Goal: Transaction & Acquisition: Purchase product/service

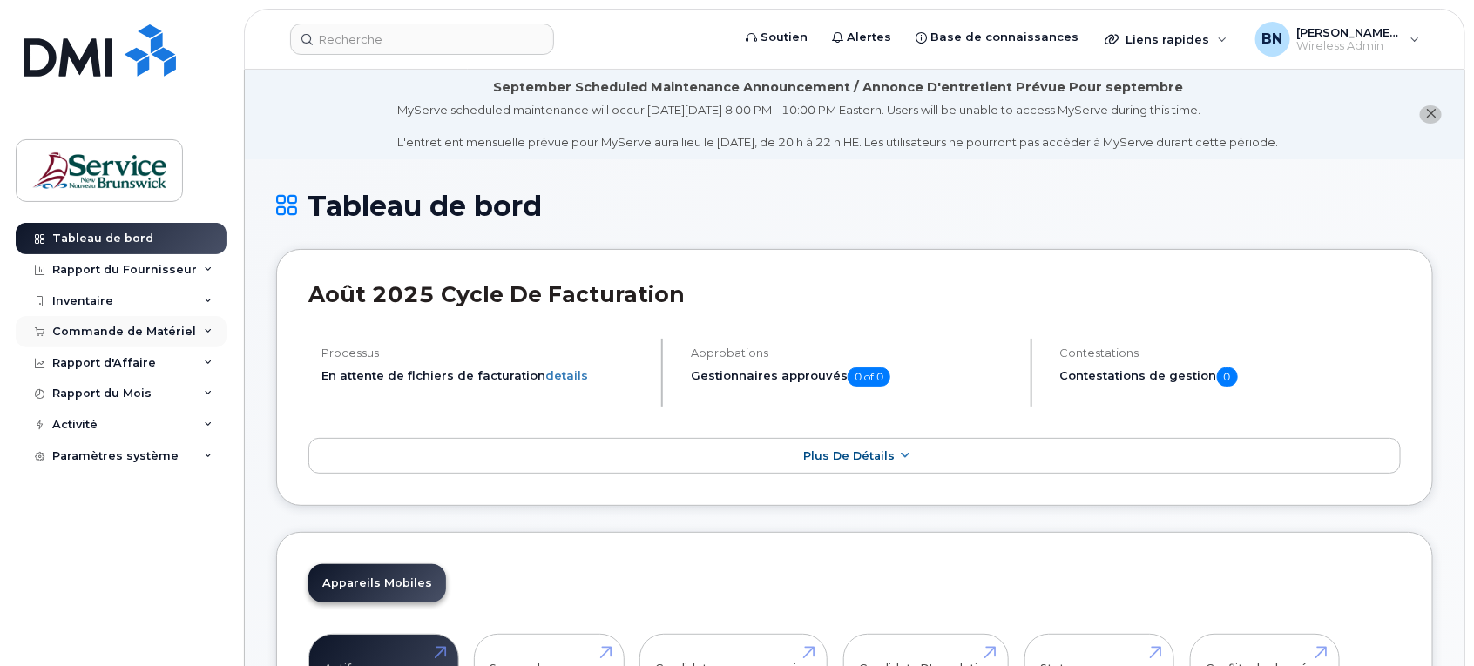
click at [105, 329] on div "Commande de Matériel" at bounding box center [124, 332] width 144 height 14
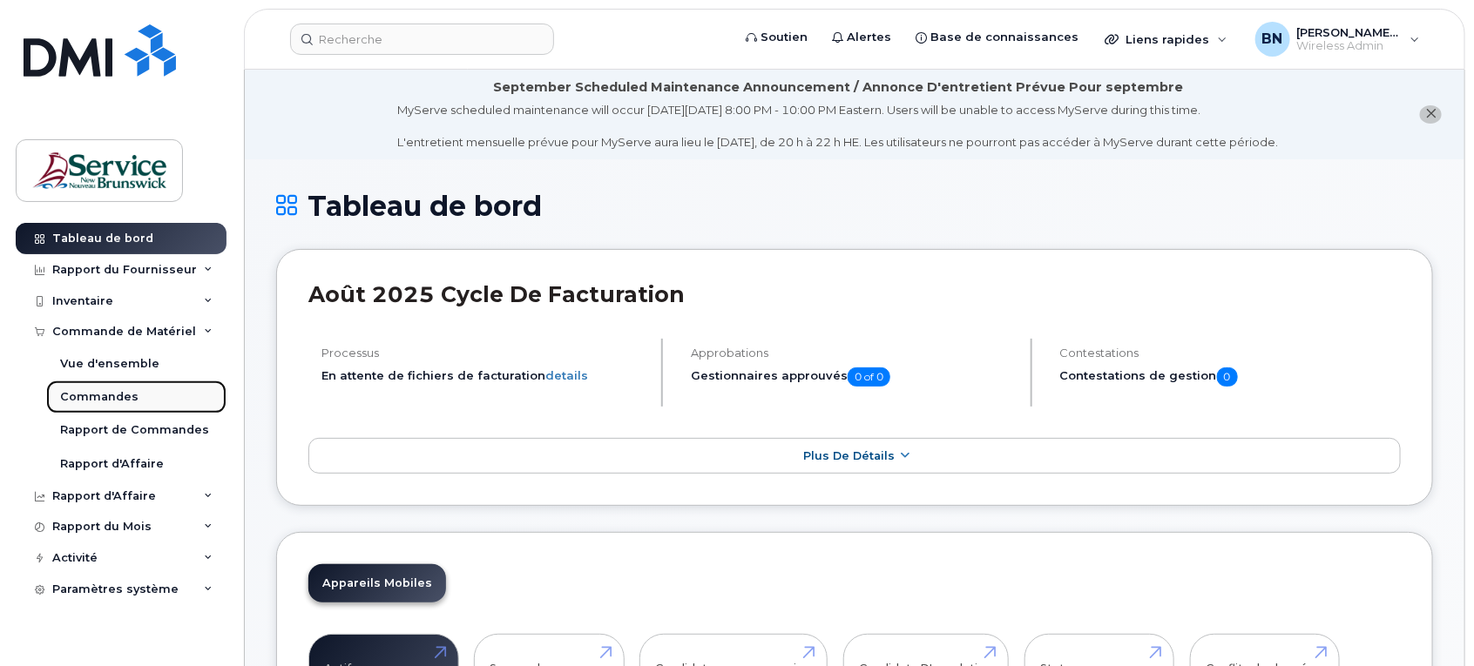
click at [110, 392] on div "Commandes" at bounding box center [99, 397] width 78 height 16
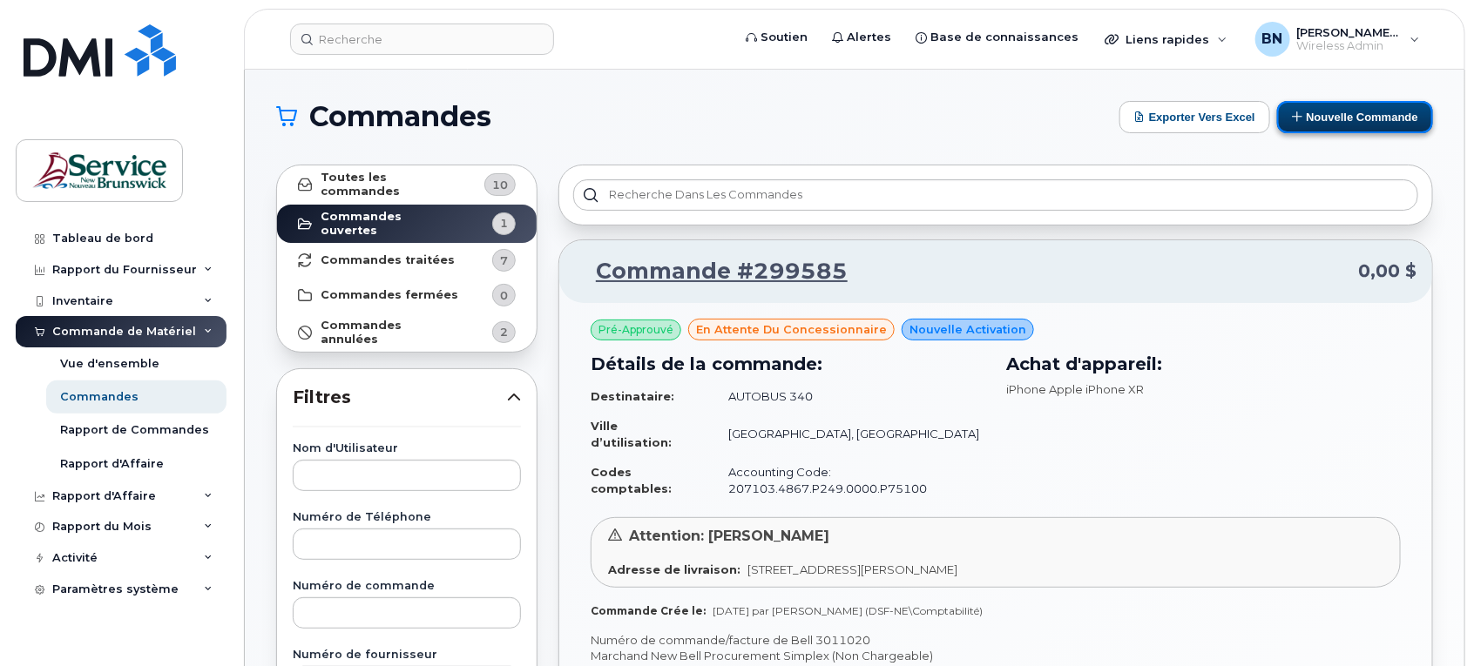
click at [1312, 120] on button "Nouvelle commande" at bounding box center [1355, 117] width 156 height 32
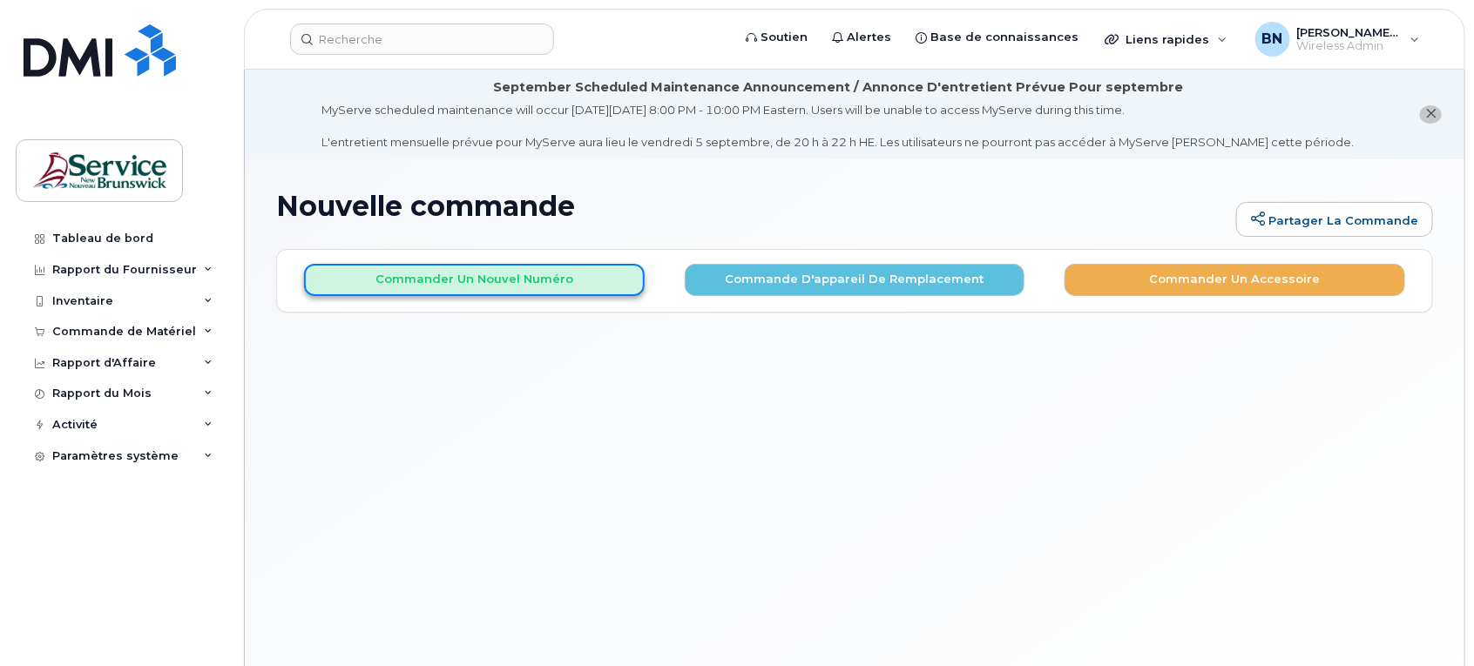
click at [511, 280] on button "Commander un nouvel numéro" at bounding box center [474, 280] width 341 height 32
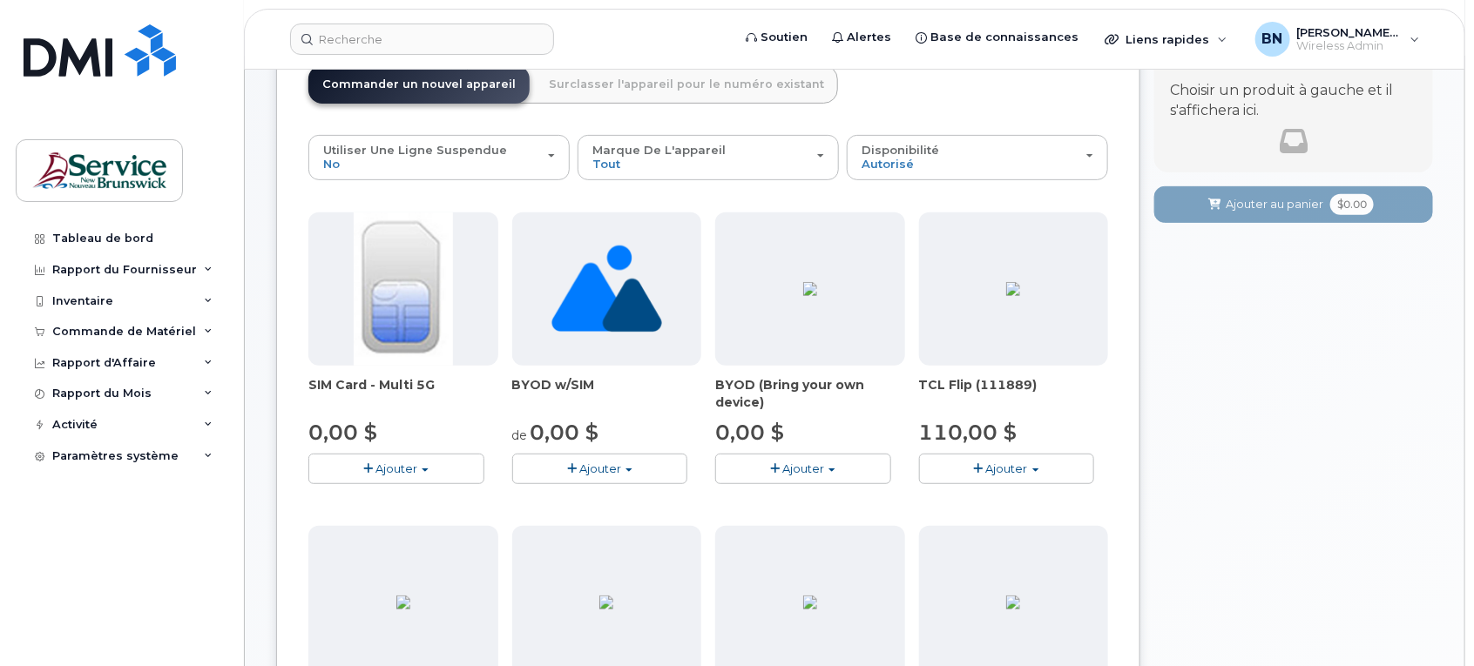
scroll to position [218, 0]
click at [395, 468] on span "Ajouter" at bounding box center [396, 467] width 42 height 14
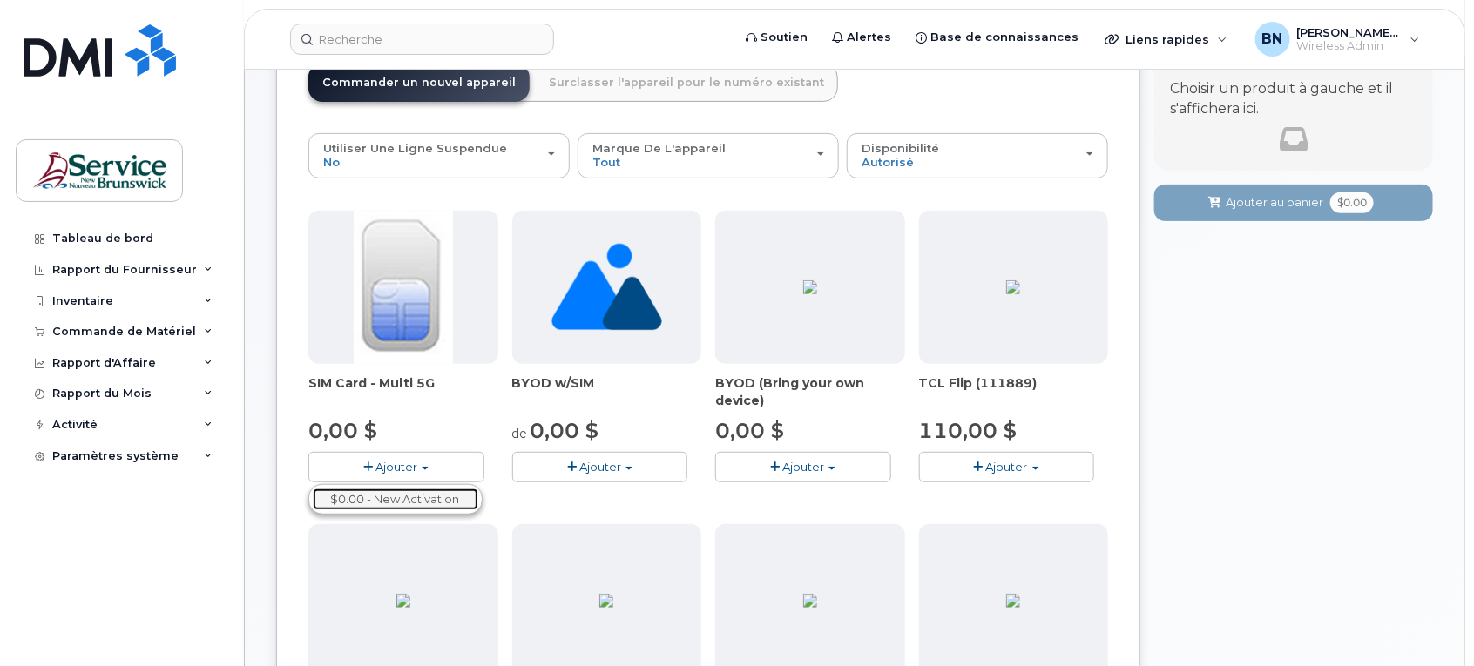
click at [397, 498] on link "$0.00 - New Activation" at bounding box center [395, 500] width 165 height 22
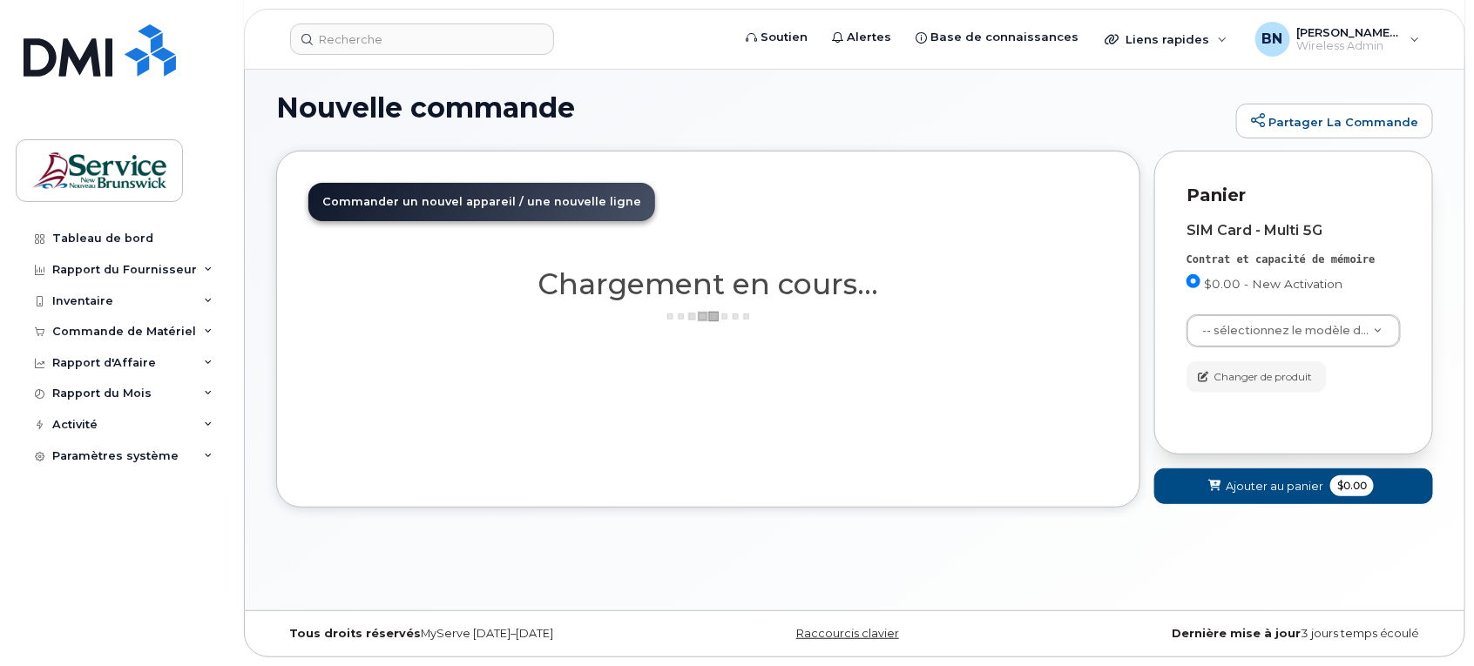
scroll to position [98, 0]
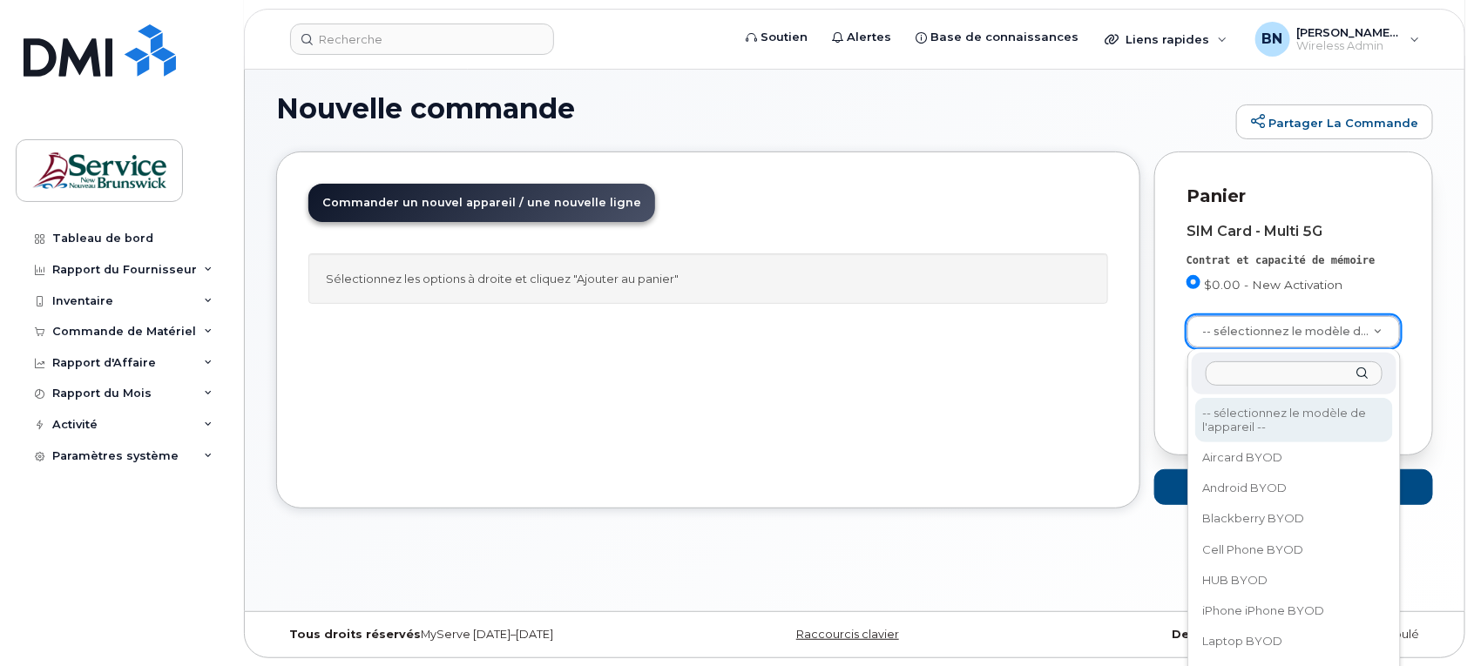
click at [1241, 379] on input "text" at bounding box center [1294, 373] width 178 height 25
type input "i"
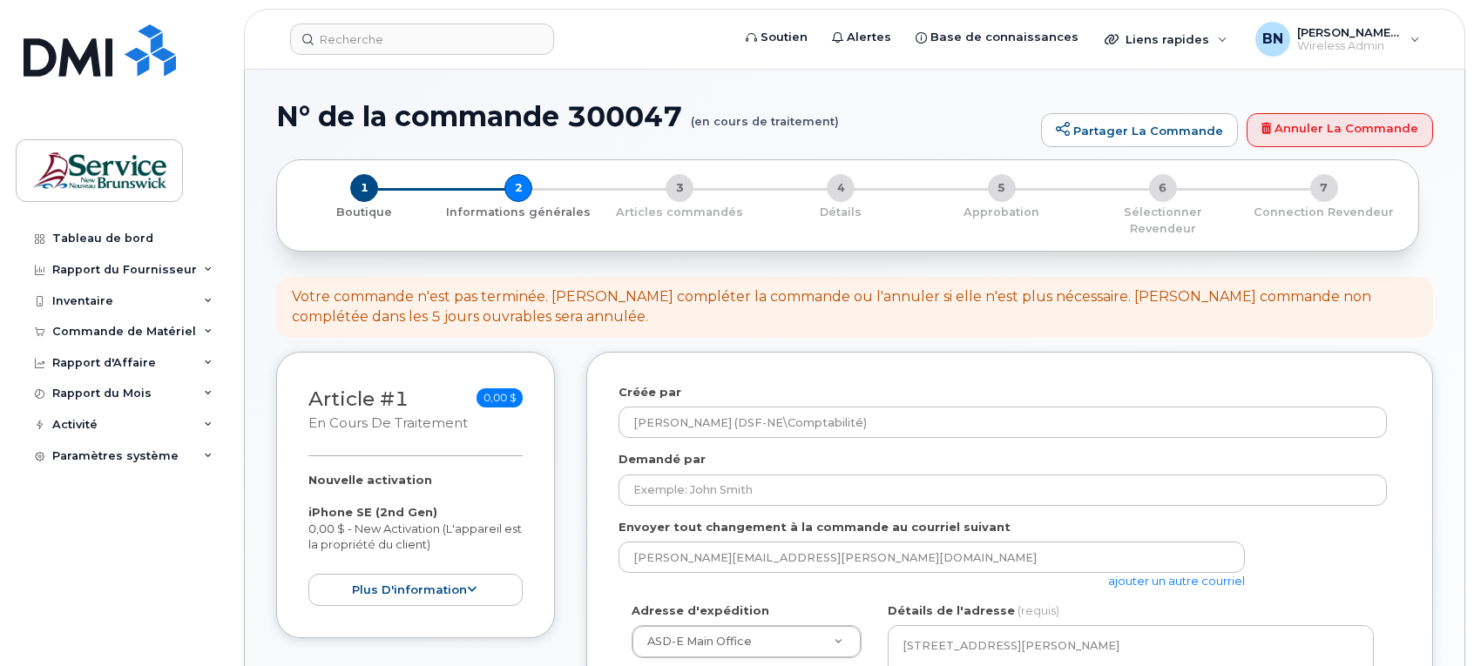
select select
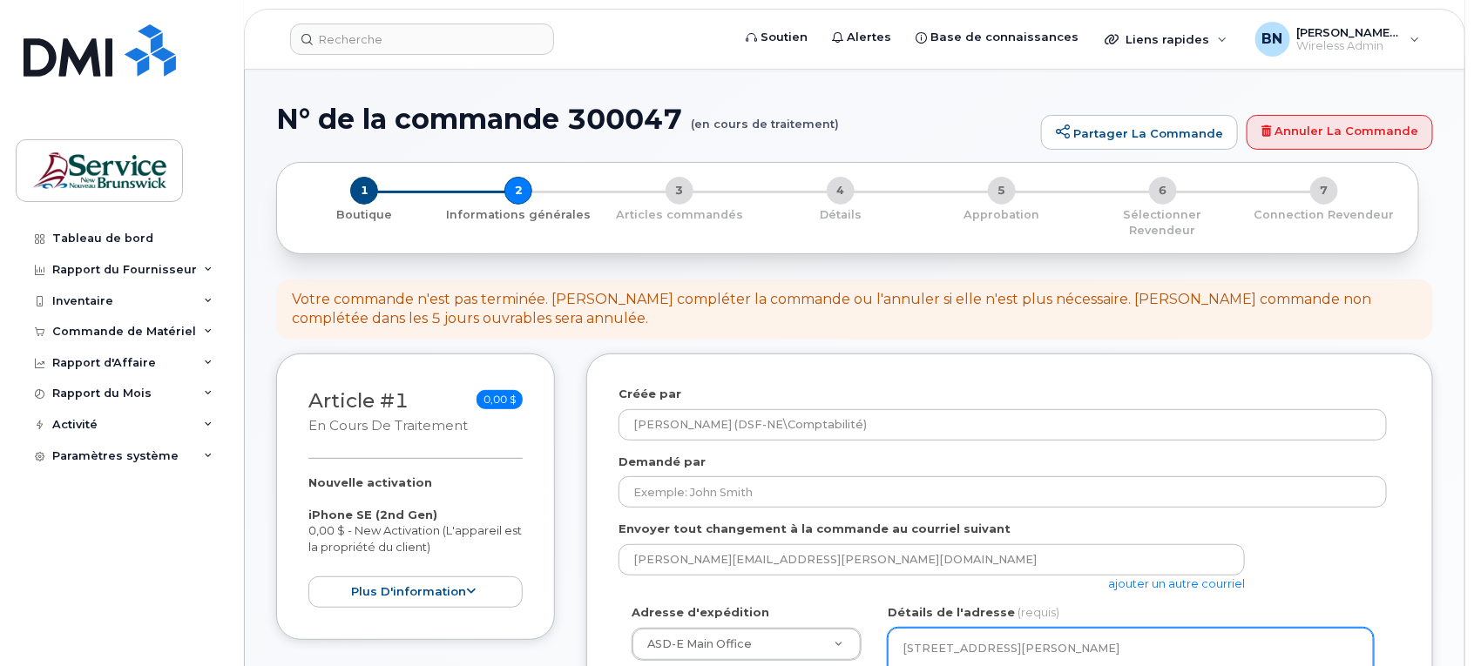
scroll to position [218, 0]
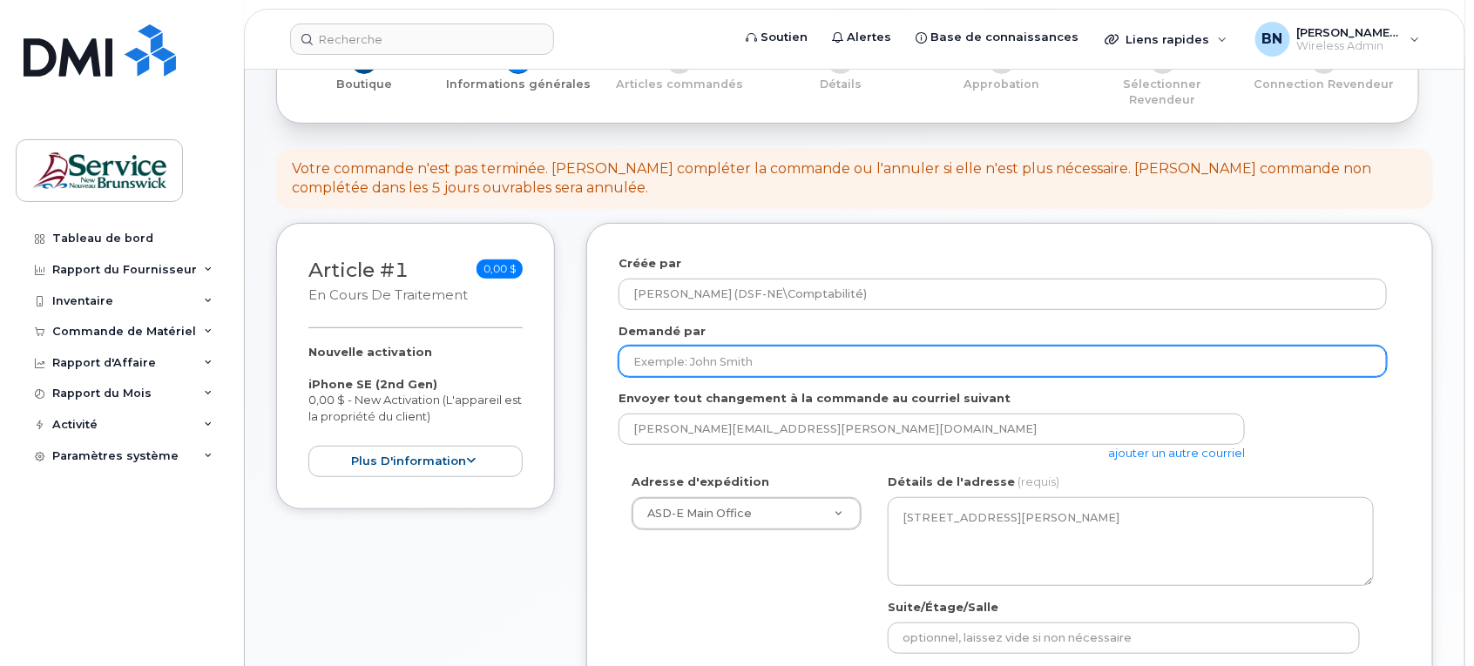
click at [985, 348] on input "Demandé par" at bounding box center [1002, 361] width 768 height 31
type input "[PERSON_NAME]"
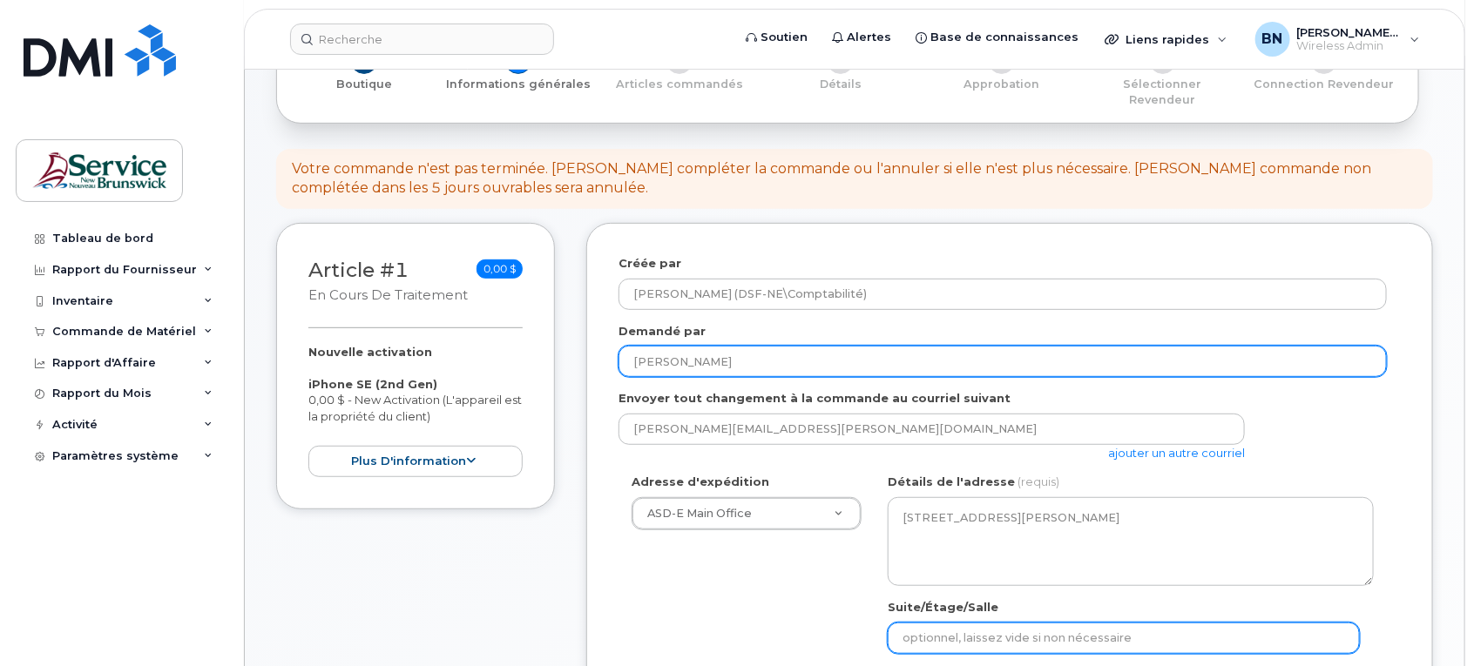
type input "[PERSON_NAME]"
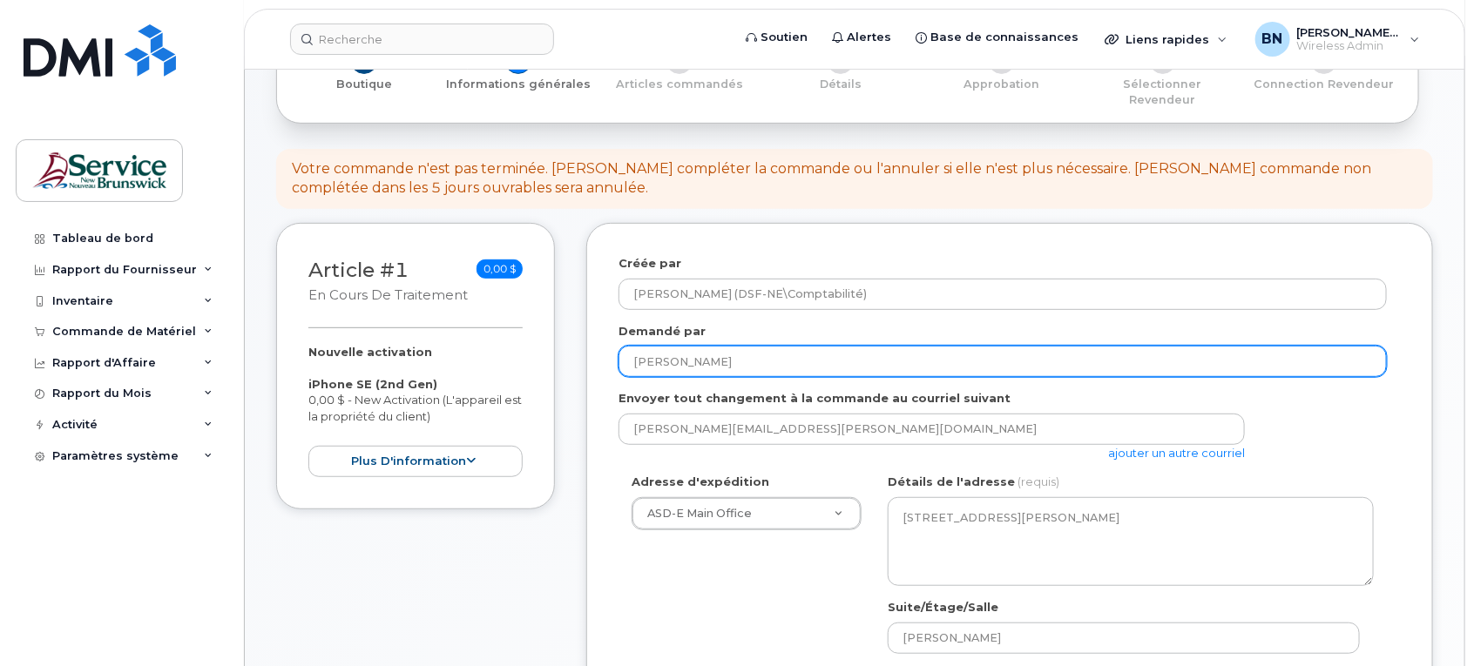
type input "5067600481"
select select
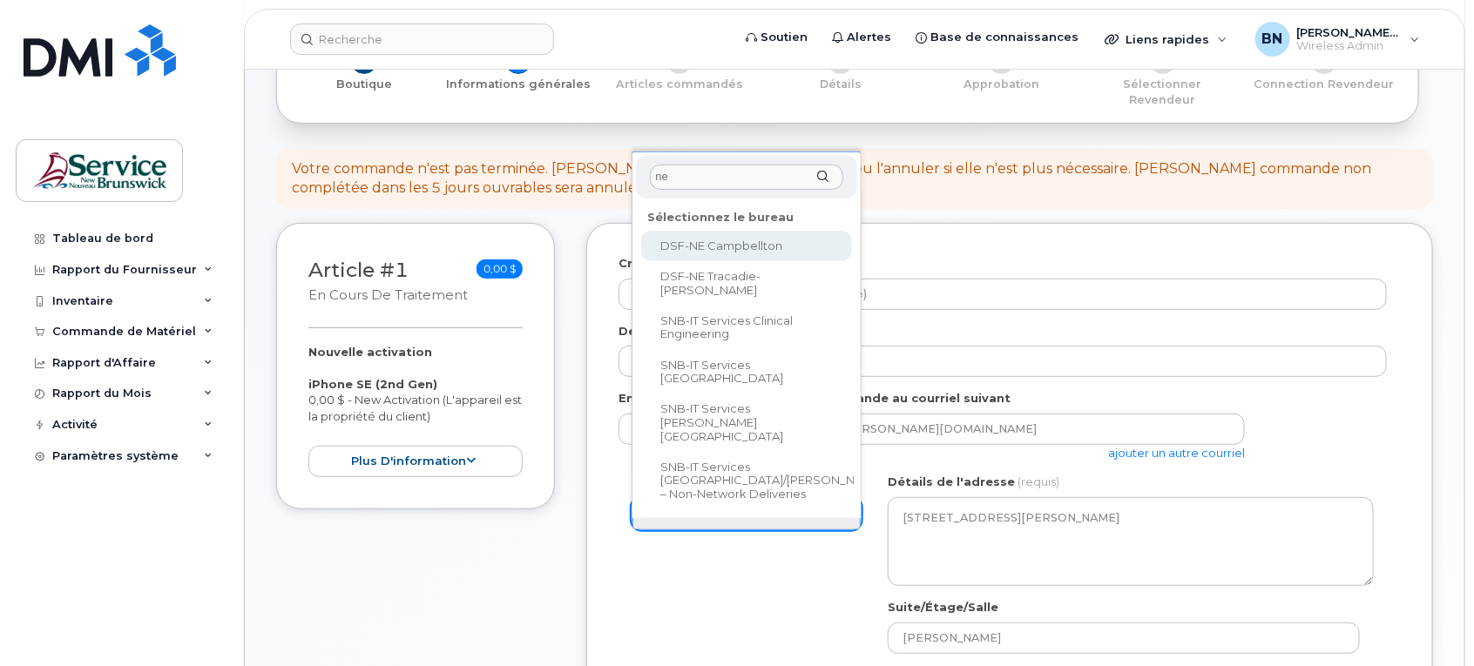
scroll to position [109, 0]
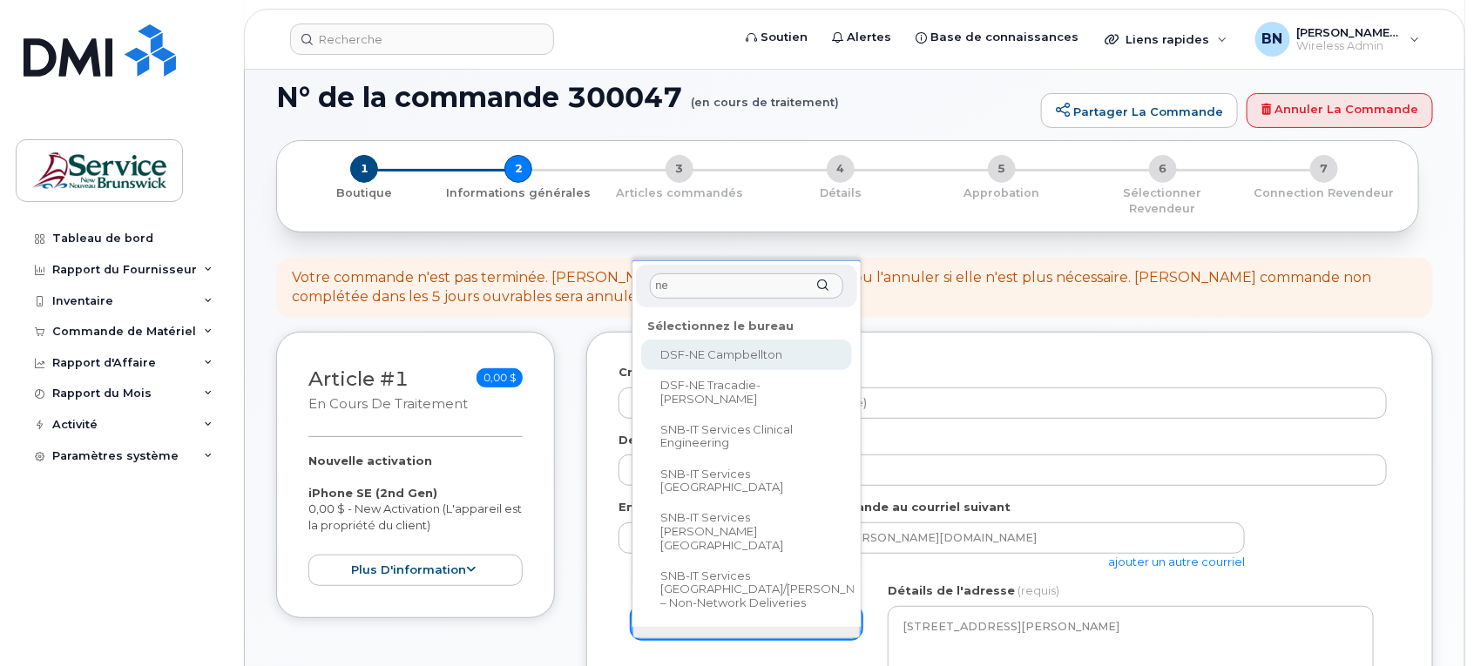
type input "ne"
select select
type textarea "21 Rue King Campbellton New Brunswick E3N 1C5"
type input "Roland LeBlanc"
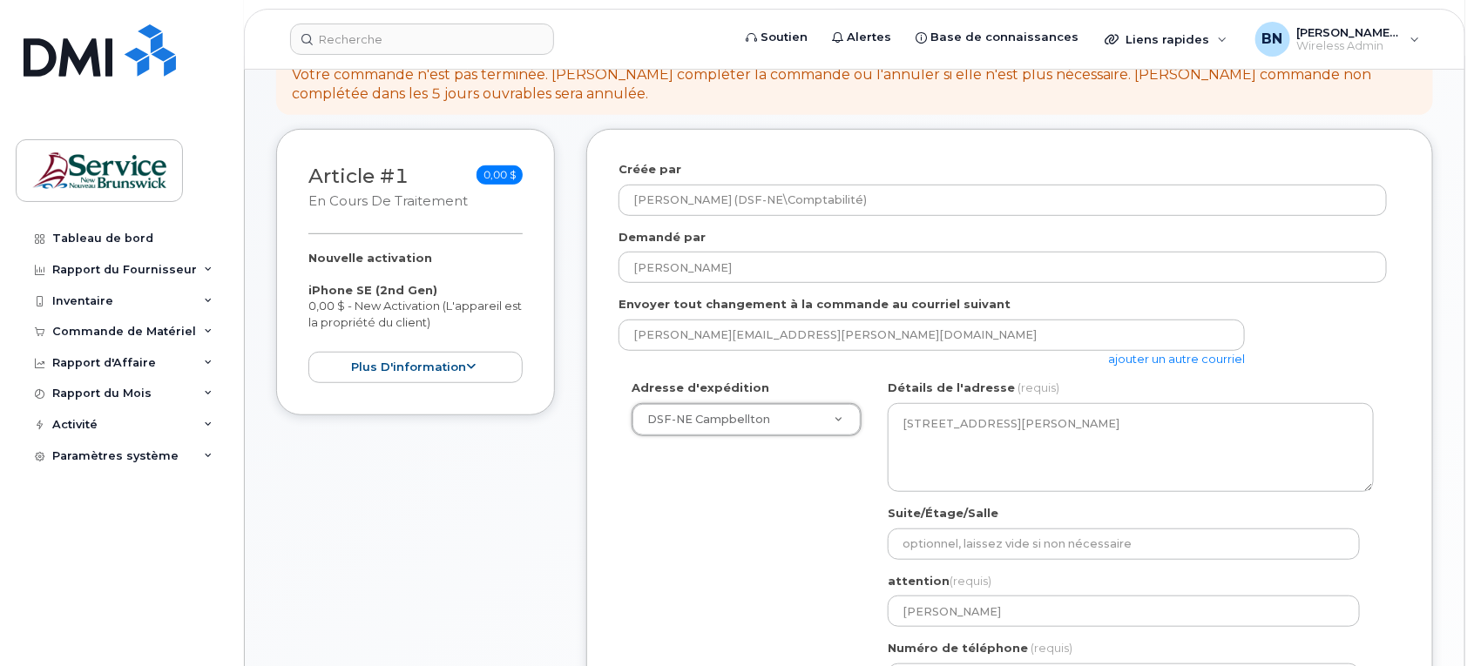
scroll to position [327, 0]
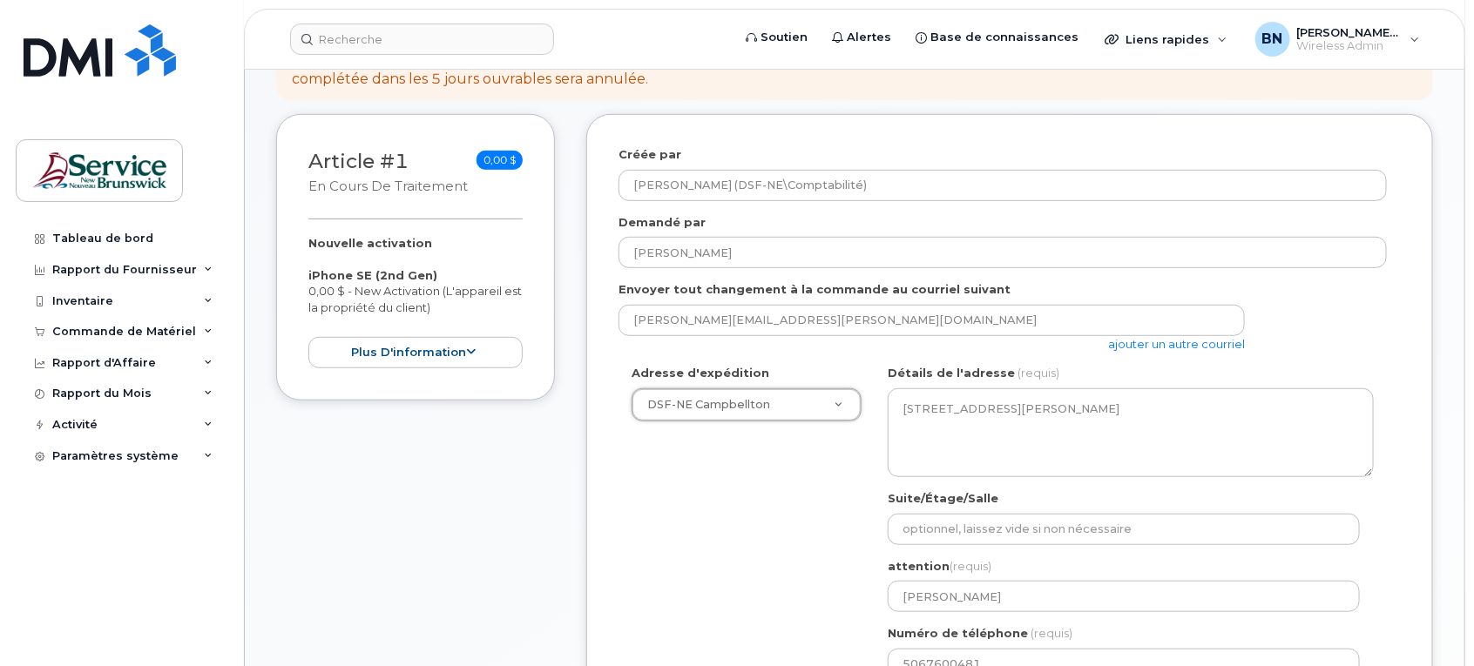
click at [638, 516] on div "Adresse d'expédition DSF-NE Campbellton ASD-E Main Office ASD-N Bathurst Educat…" at bounding box center [1002, 528] width 768 height 327
click at [742, 524] on div "Adresse d'expédition DSF-NE Campbellton ASD-E Main Office ASD-N Bathurst Educat…" at bounding box center [1002, 528] width 768 height 327
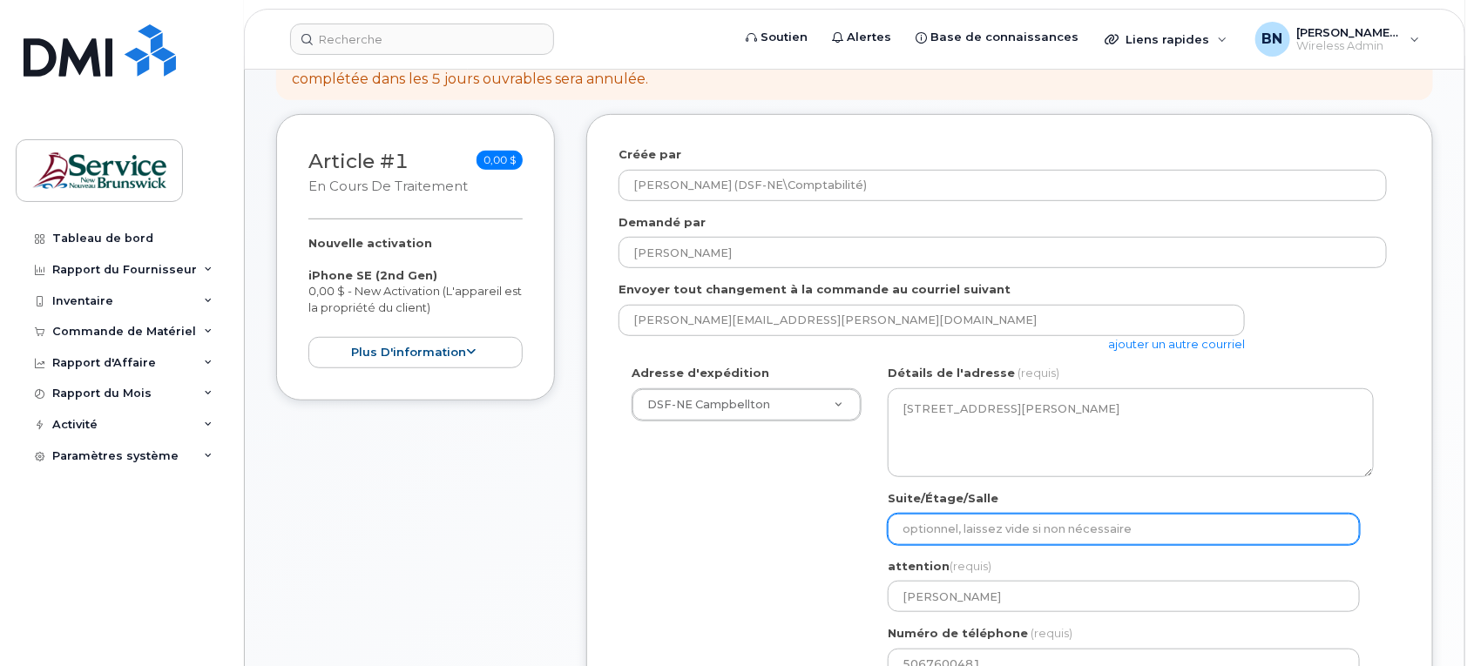
click at [915, 514] on input "Suite/Étage/Salle" at bounding box center [1123, 529] width 472 height 31
type input "Eric Arseneault"
select select
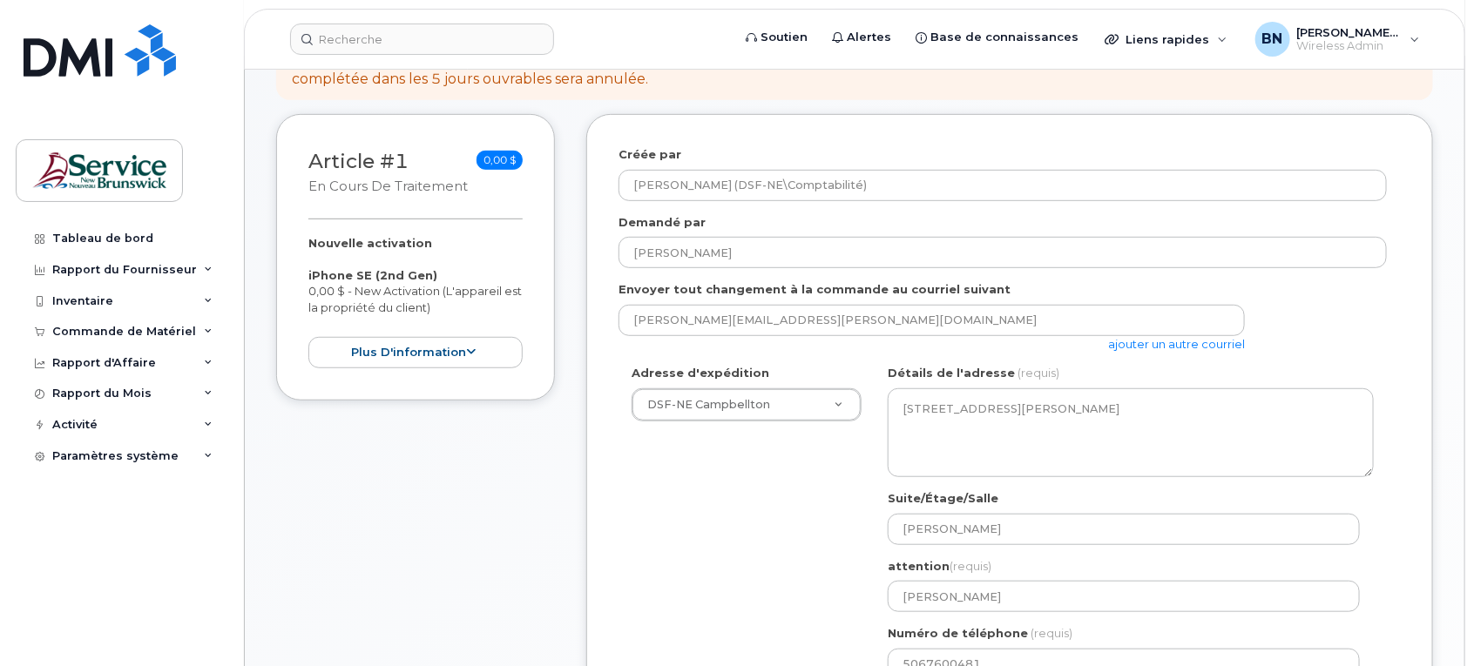
click at [719, 514] on div "Adresse d'expédition DSF-NE Campbellton ASD-E Main Office ASD-N Bathurst Educat…" at bounding box center [1002, 528] width 768 height 327
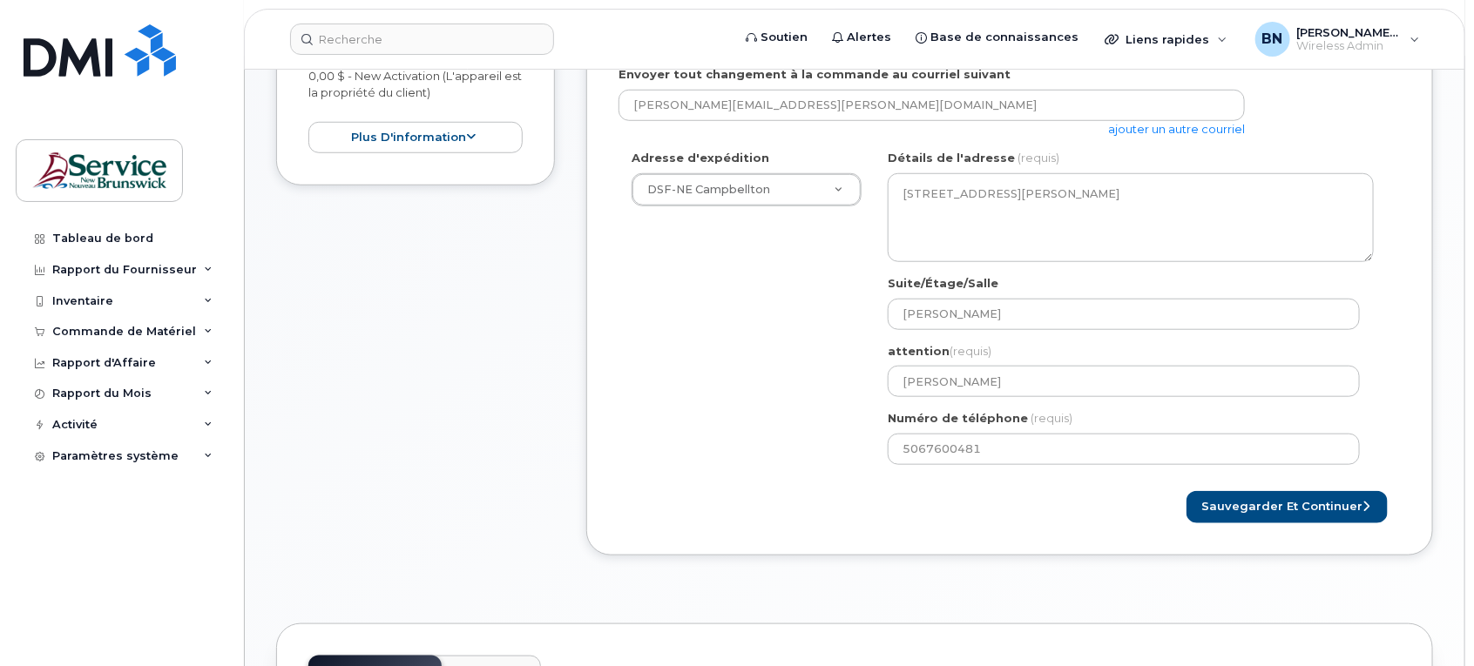
scroll to position [544, 0]
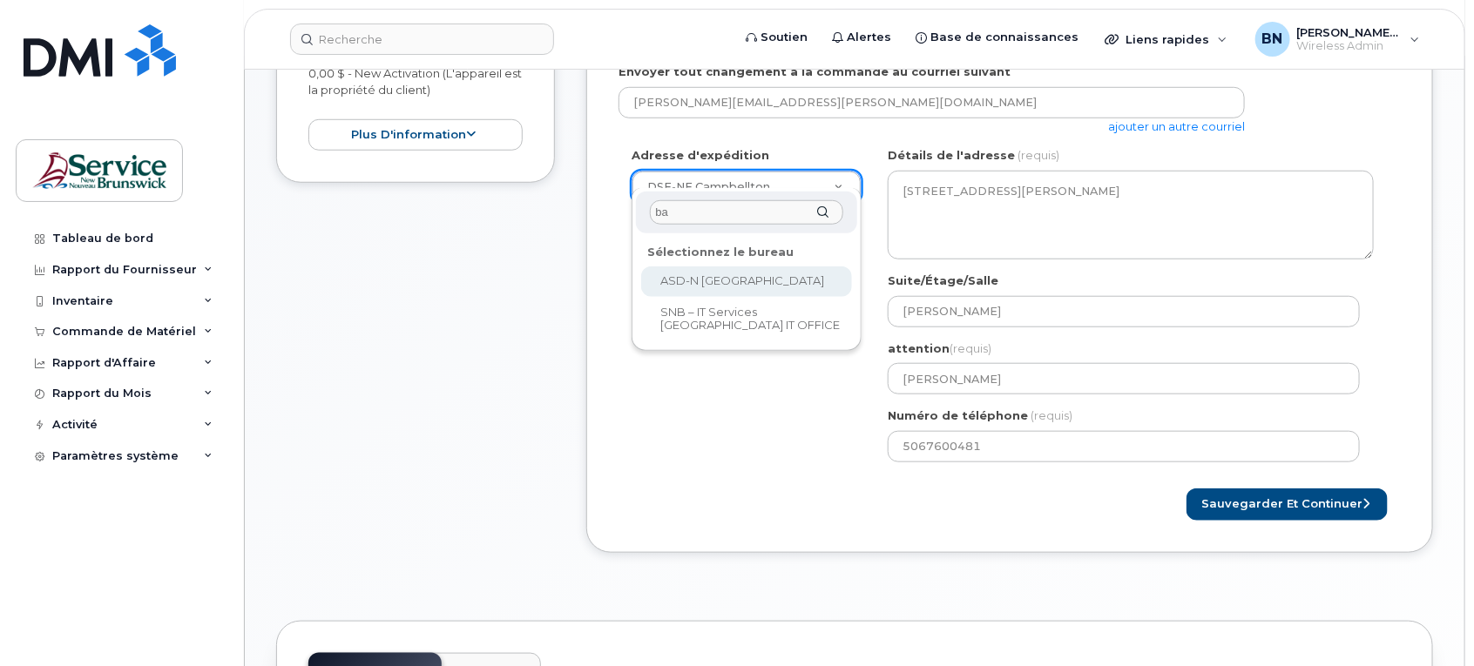
type input "b"
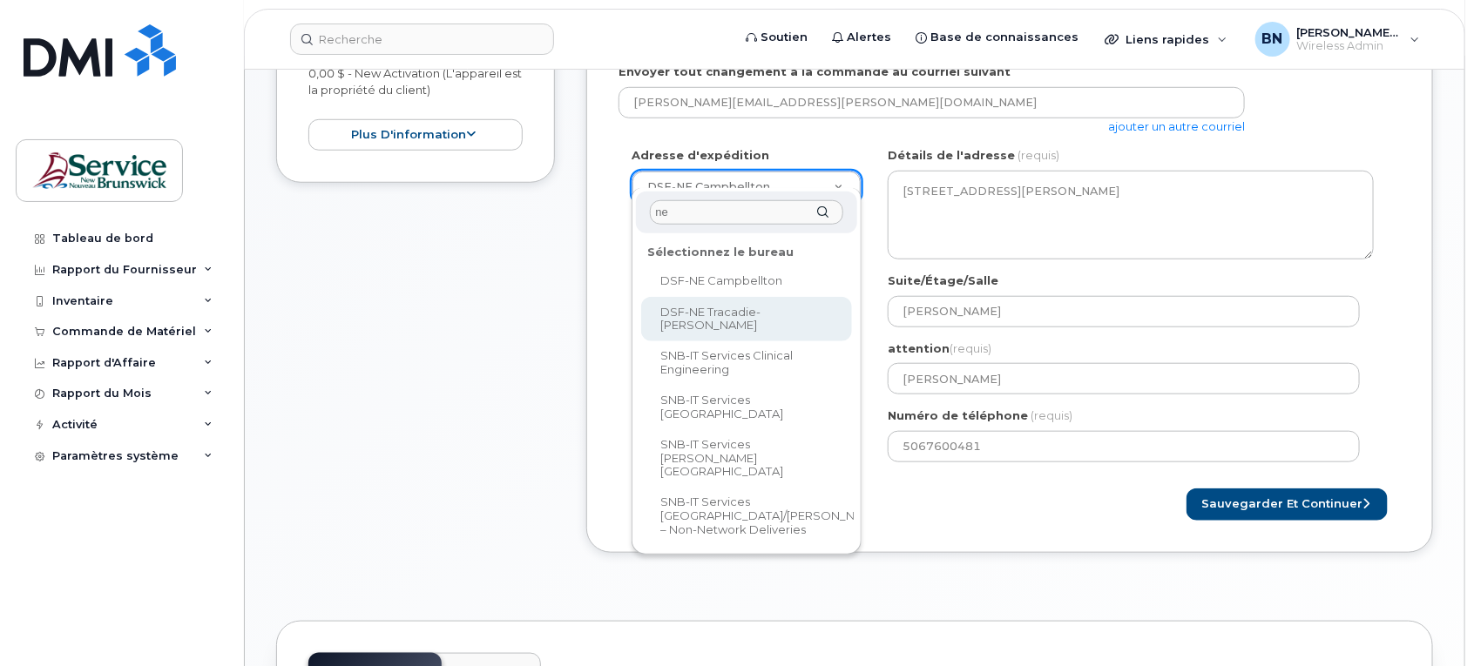
type input "ne"
select select
type textarea "2276 Rue Principale Tracadie New Brunswick E1X 1A4"
type input "Nancy Breau"
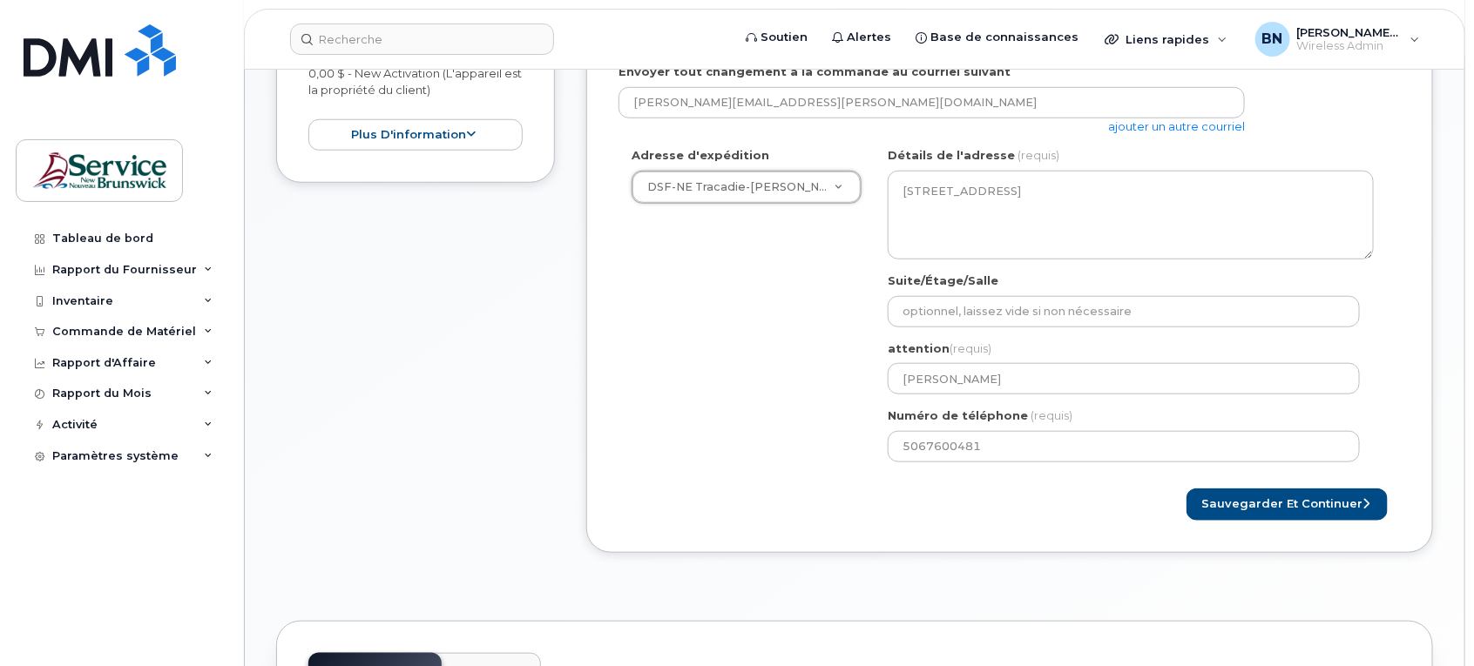
click at [776, 357] on div "Adresse d'expédition DSF-NE Tracadie-Sheila ASD-E Main Office ASD-N Bathurst Ed…" at bounding box center [1002, 310] width 768 height 327
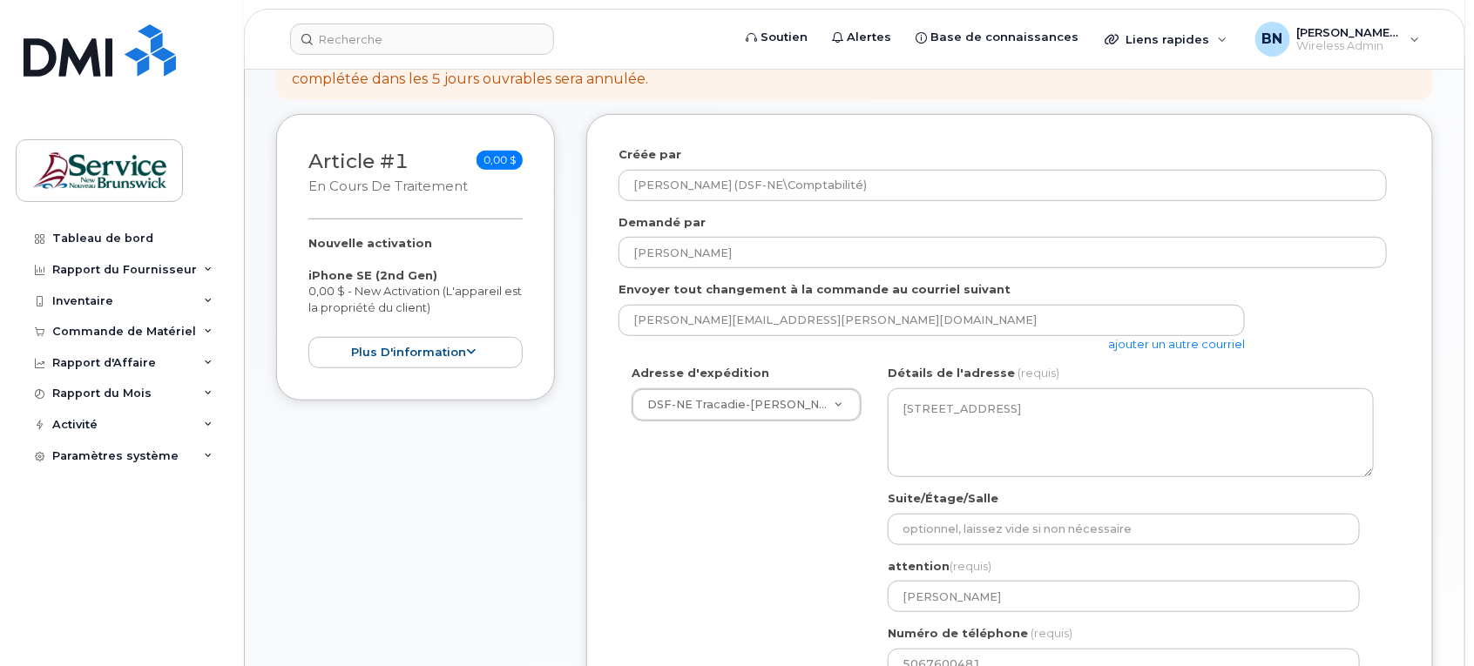
scroll to position [653, 0]
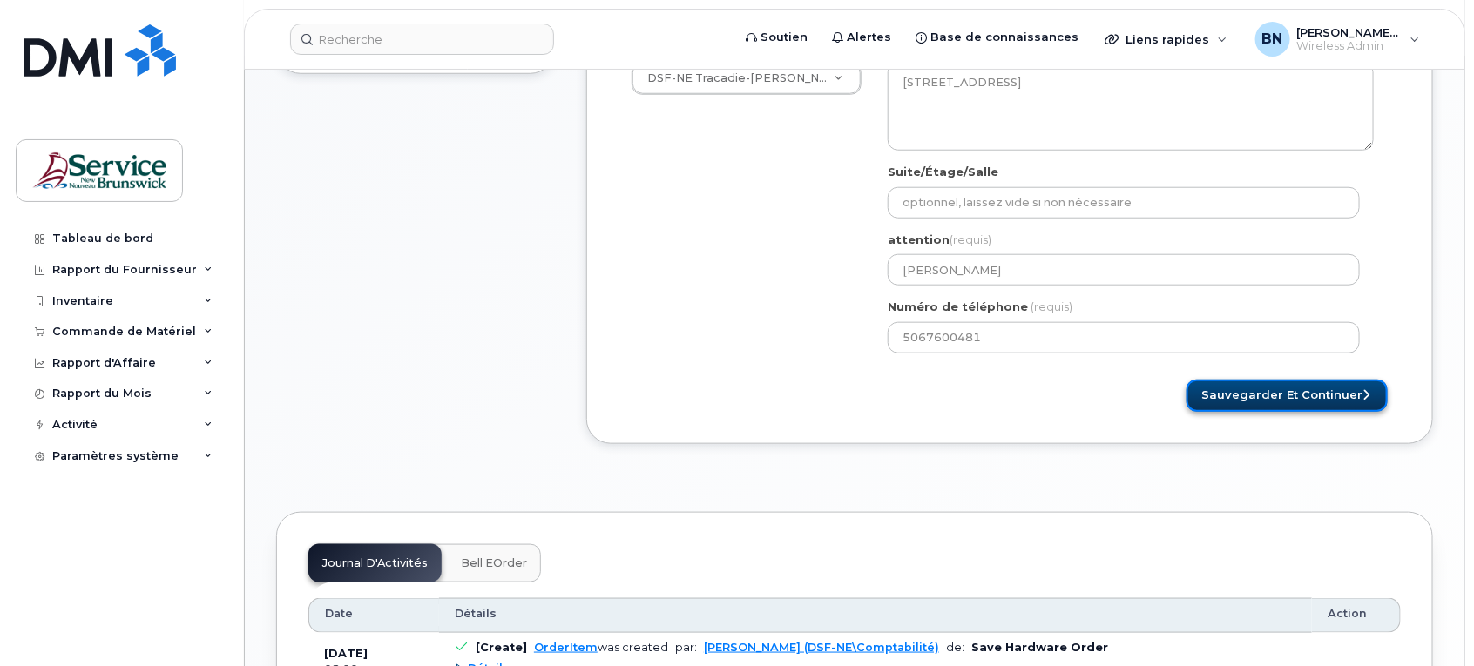
click at [1264, 380] on button "Sauvegarder et continuer" at bounding box center [1286, 396] width 201 height 32
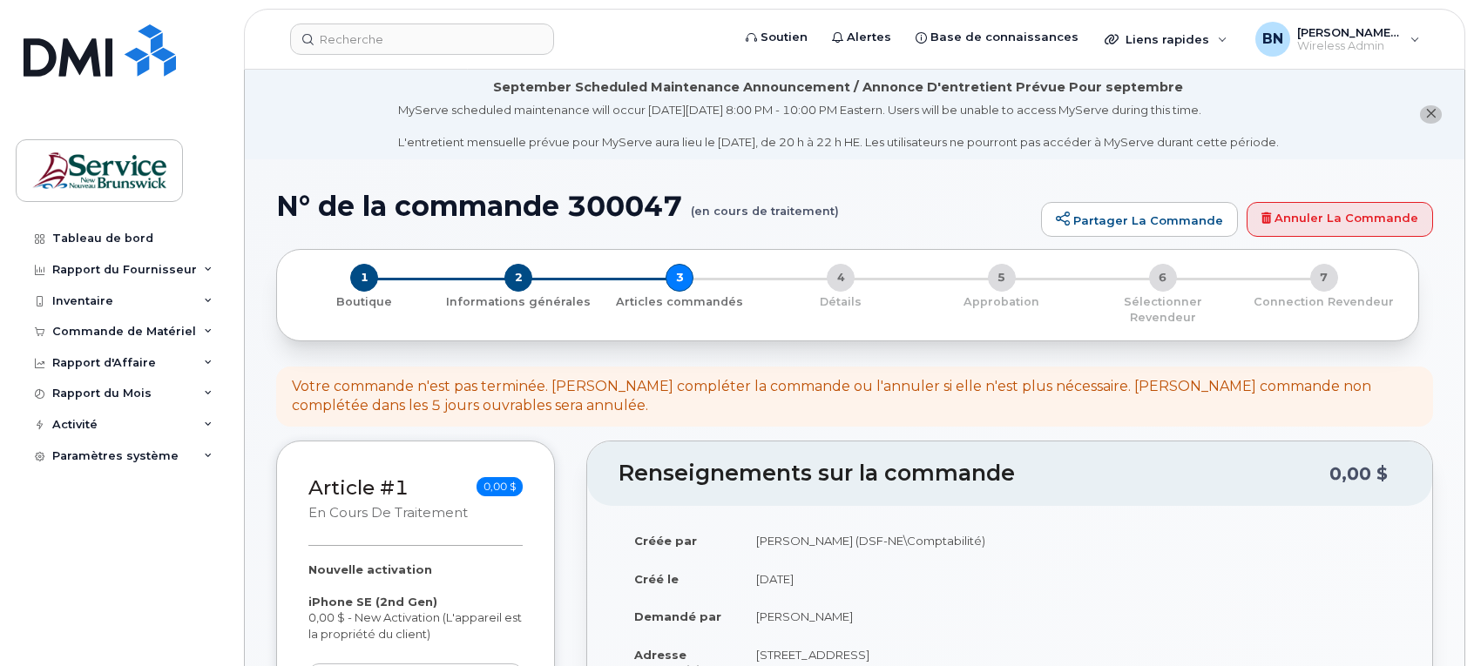
select select
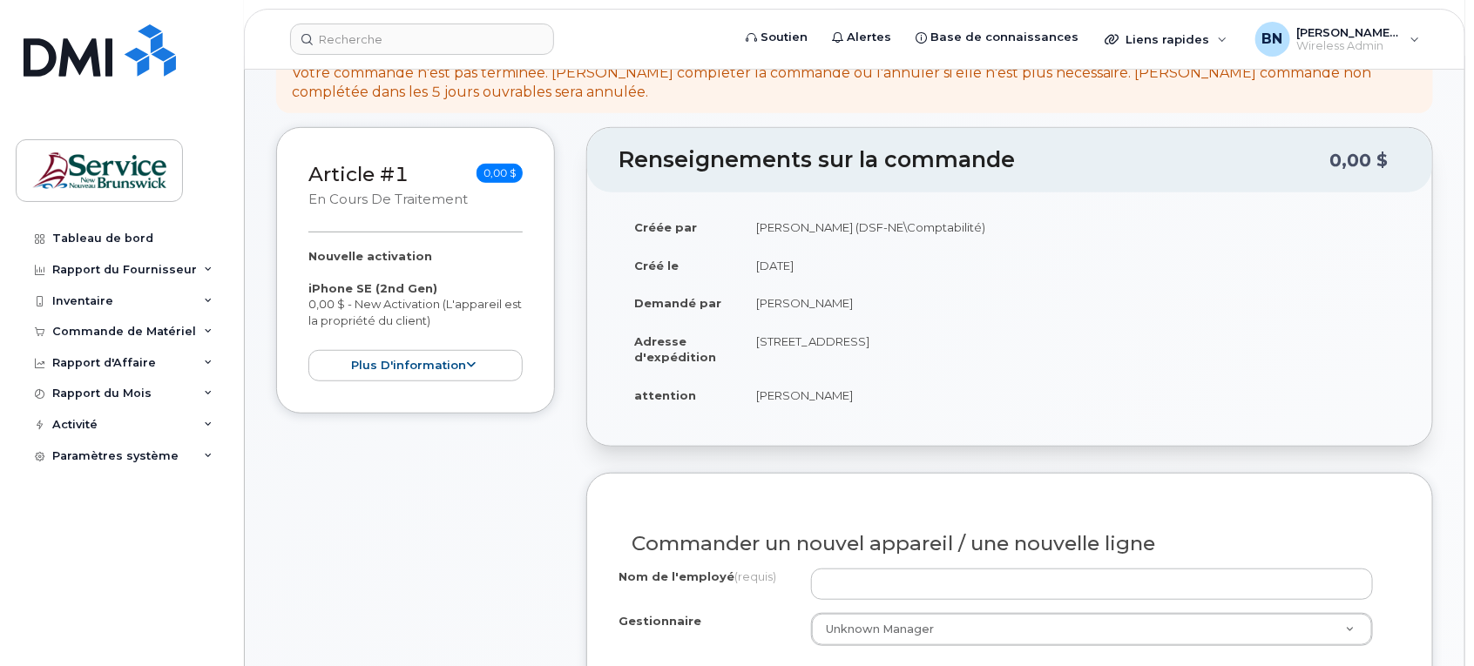
scroll to position [327, 0]
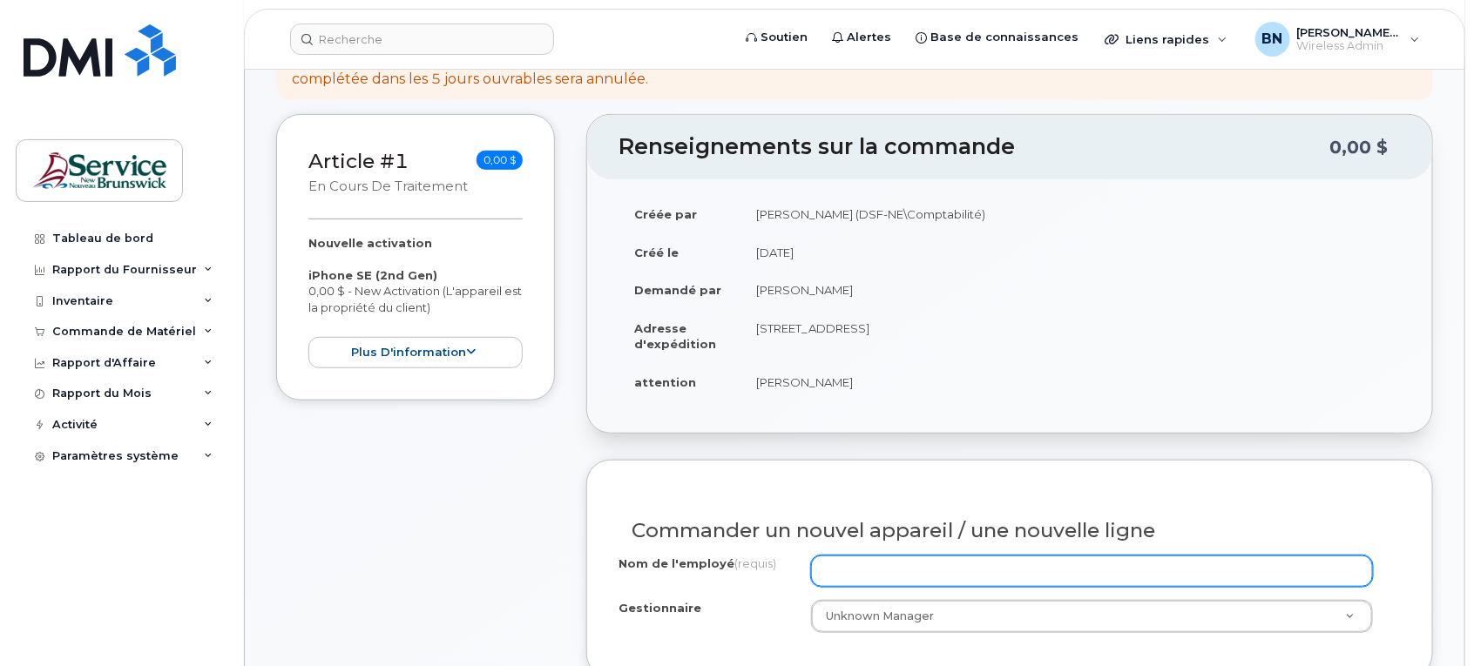
click at [1108, 556] on input "Nom de l'employé (requis)" at bounding box center [1092, 571] width 563 height 31
type input "AUTOBUS 242"
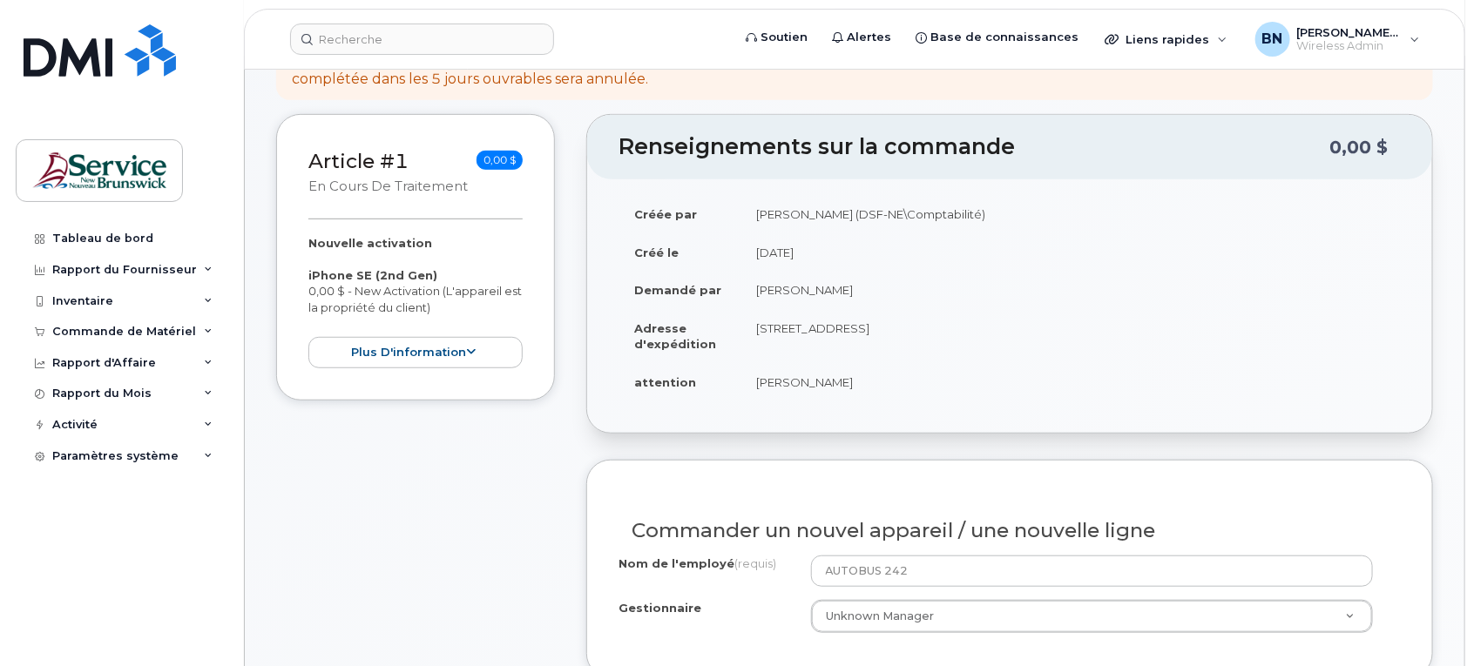
click at [1232, 492] on div "Commander un nouvel appareil / une nouvelle ligne" at bounding box center [1009, 524] width 782 height 64
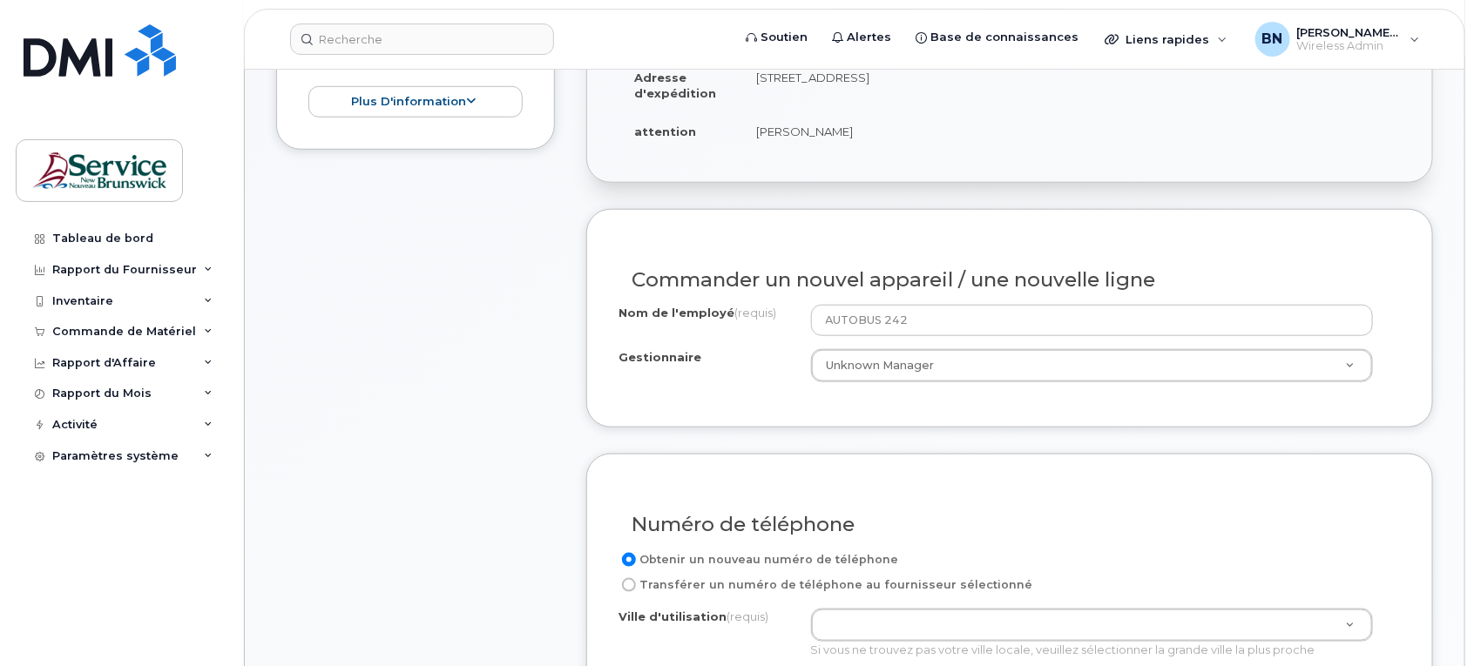
scroll to position [653, 0]
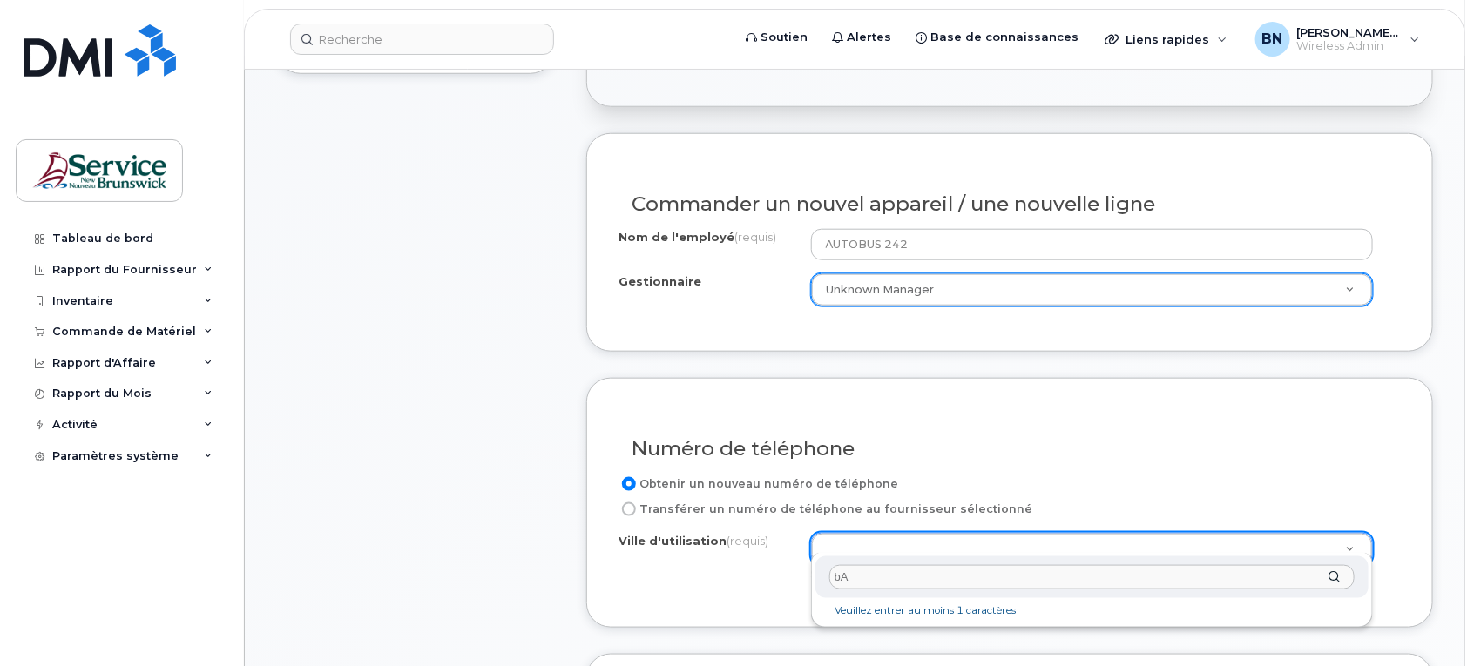
type input "b"
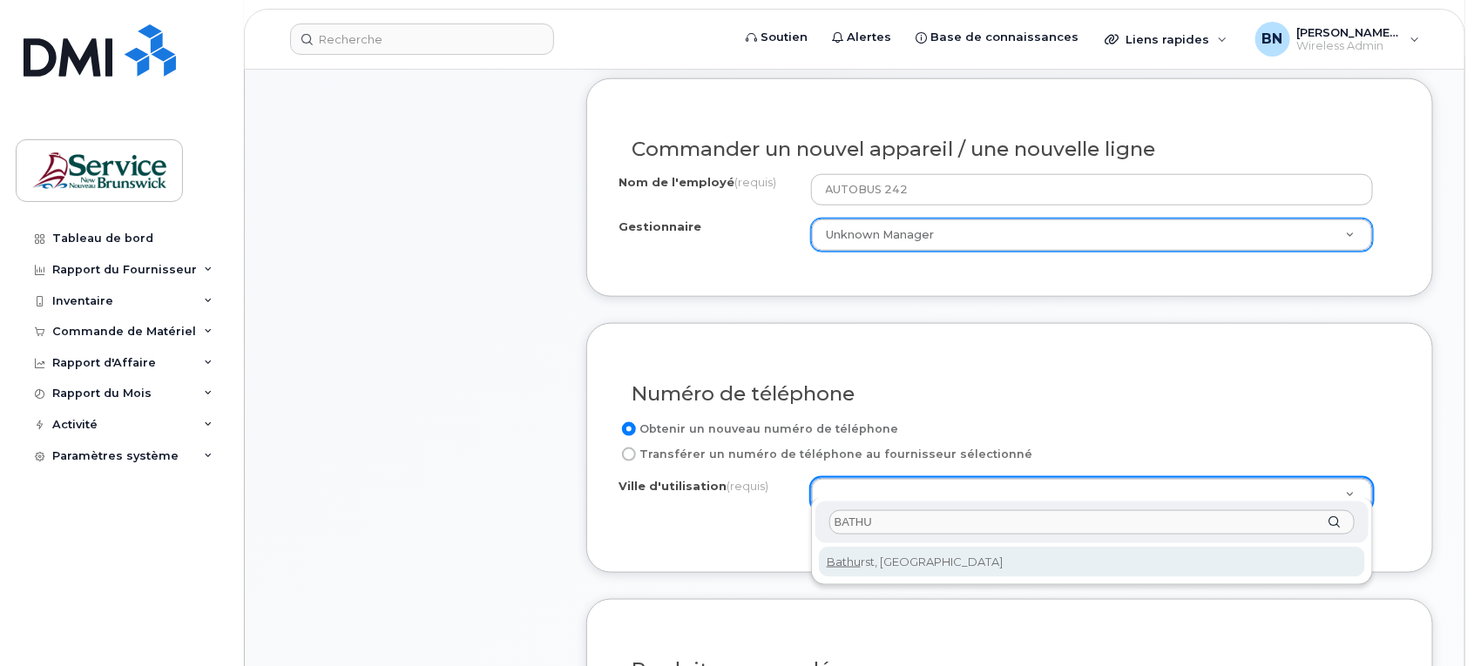
scroll to position [762, 0]
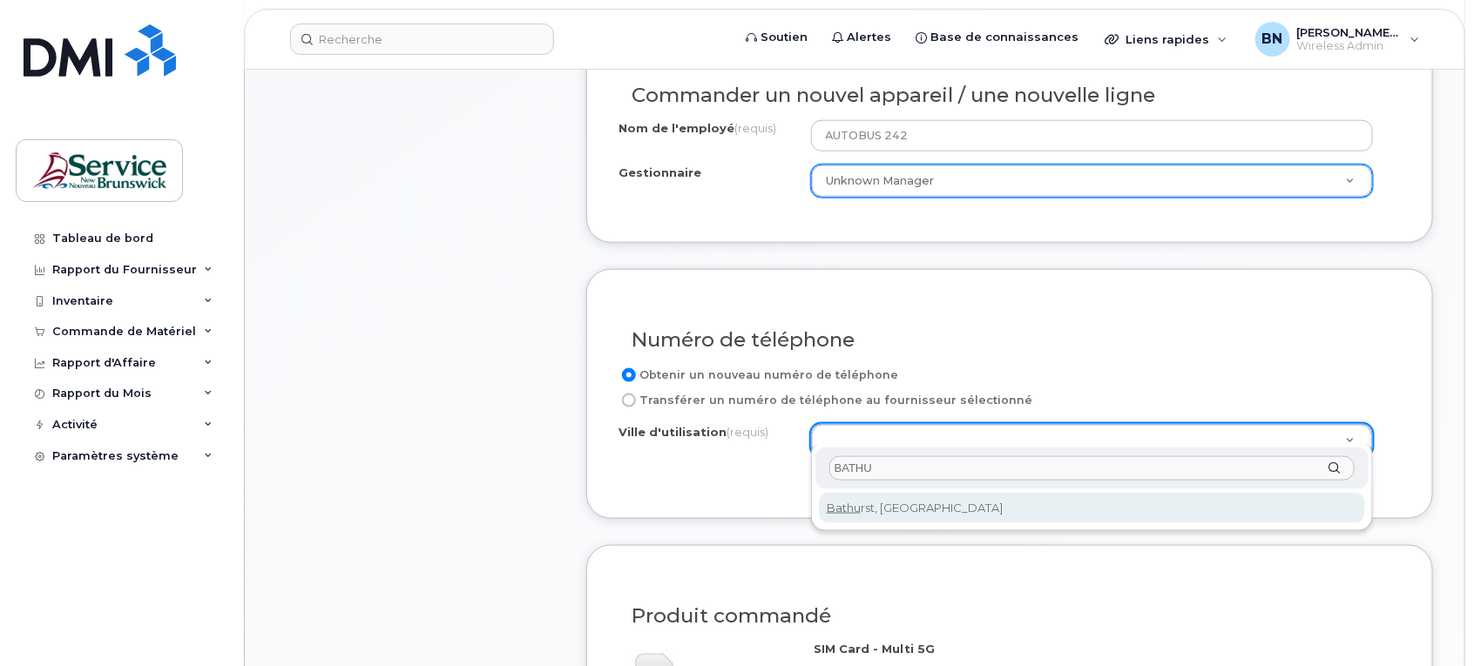
type input "BATHU"
type input "1368"
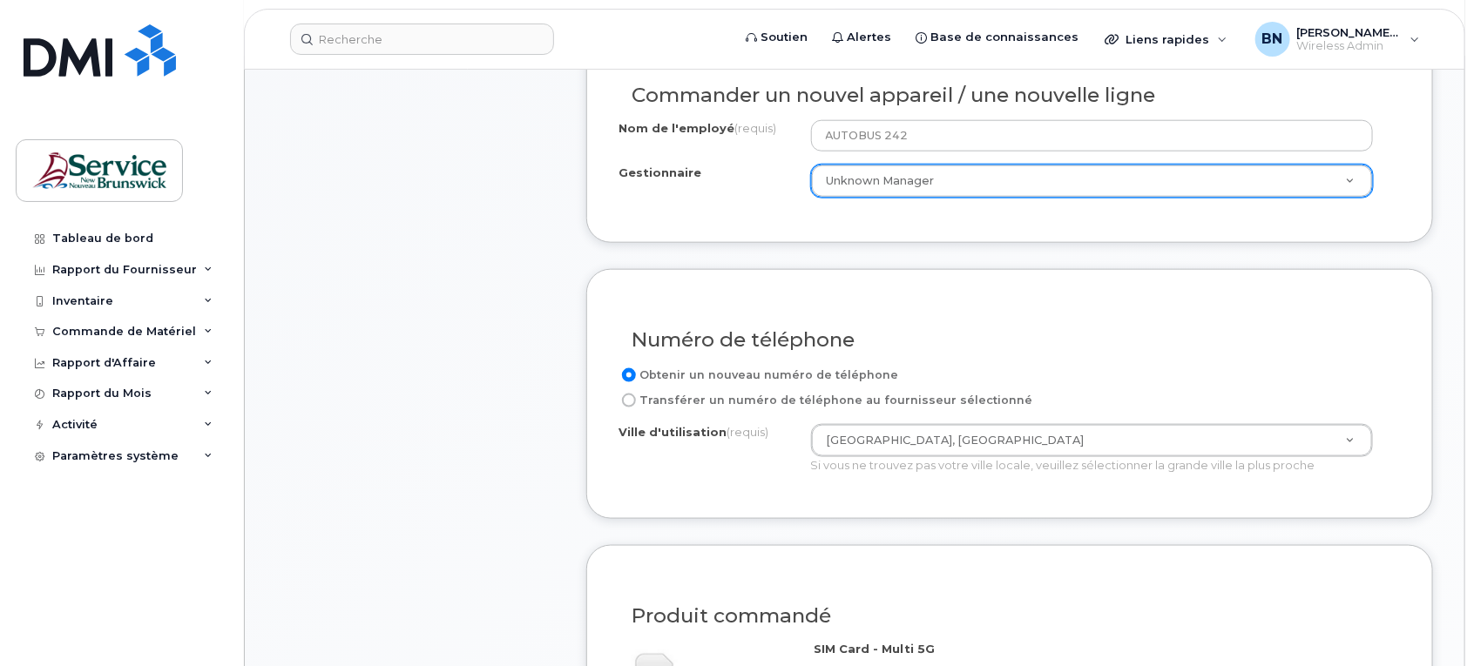
click at [776, 499] on div "Numéro de téléphone Obtenir un nouveau numéro de téléphone Transférer un numéro…" at bounding box center [1009, 394] width 847 height 250
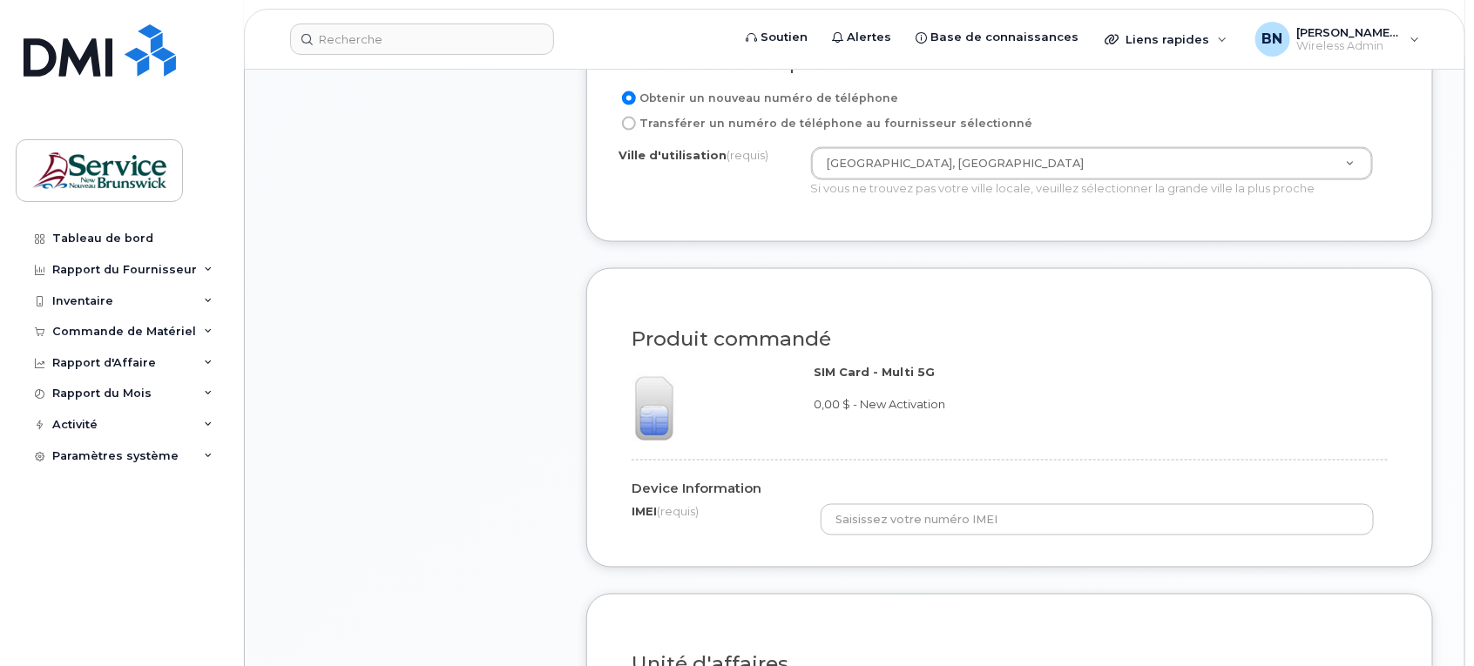
scroll to position [1089, 0]
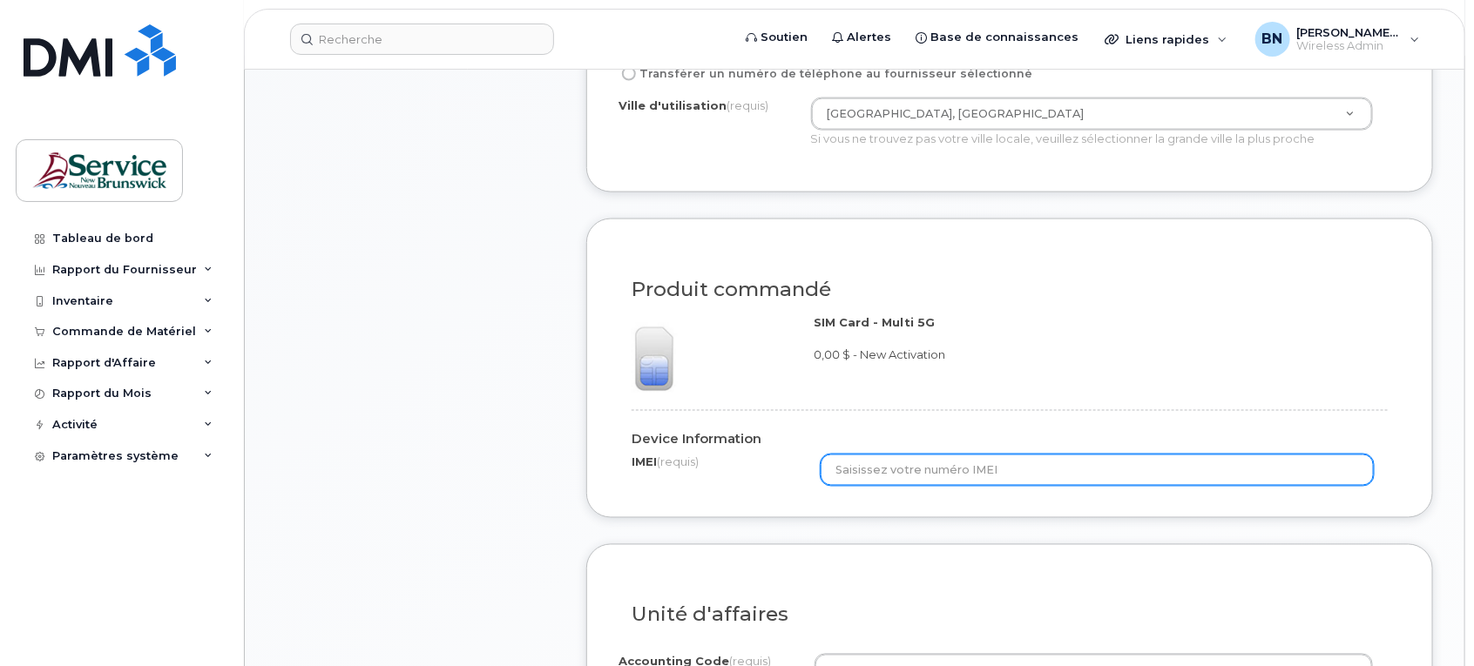
click at [1060, 458] on input "text" at bounding box center [1096, 470] width 553 height 31
click at [1144, 458] on input "text" at bounding box center [1096, 470] width 553 height 31
paste input "356851118157243"
type input "356851118157243"
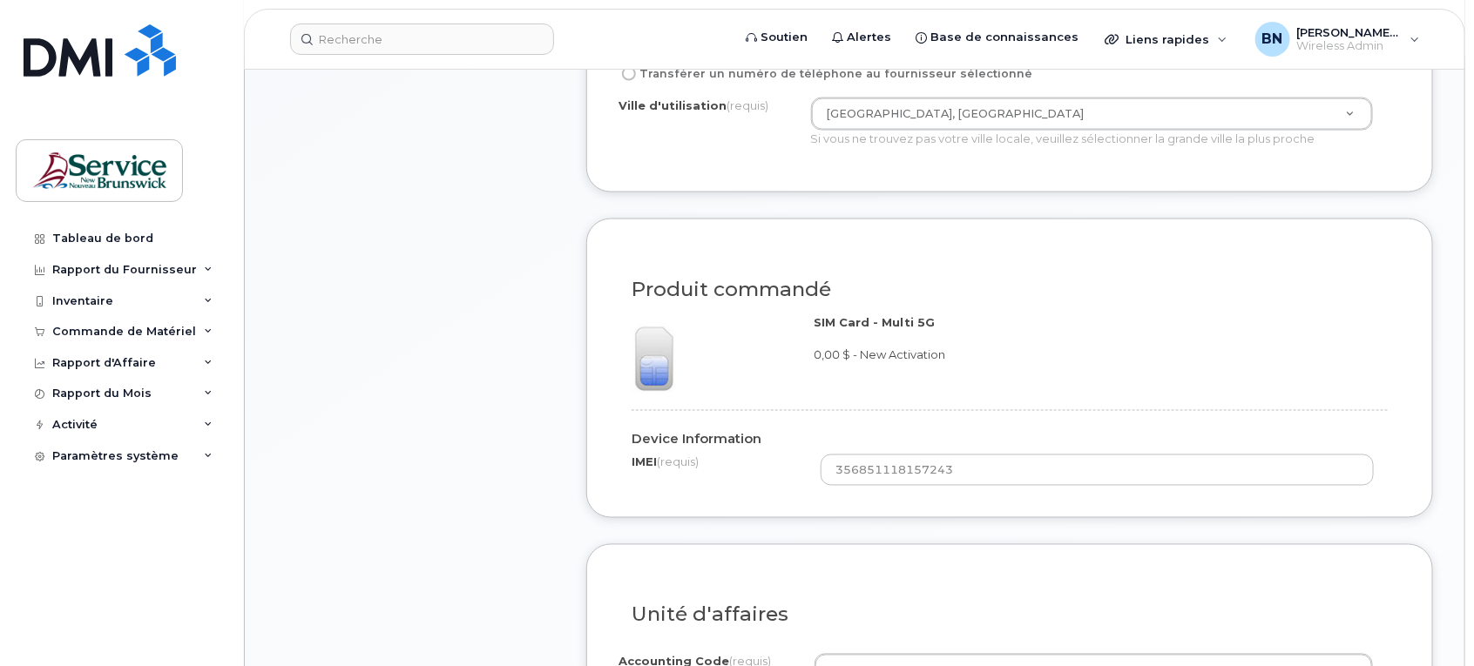
click at [1170, 590] on div "Unité d'affaires" at bounding box center [1009, 609] width 782 height 64
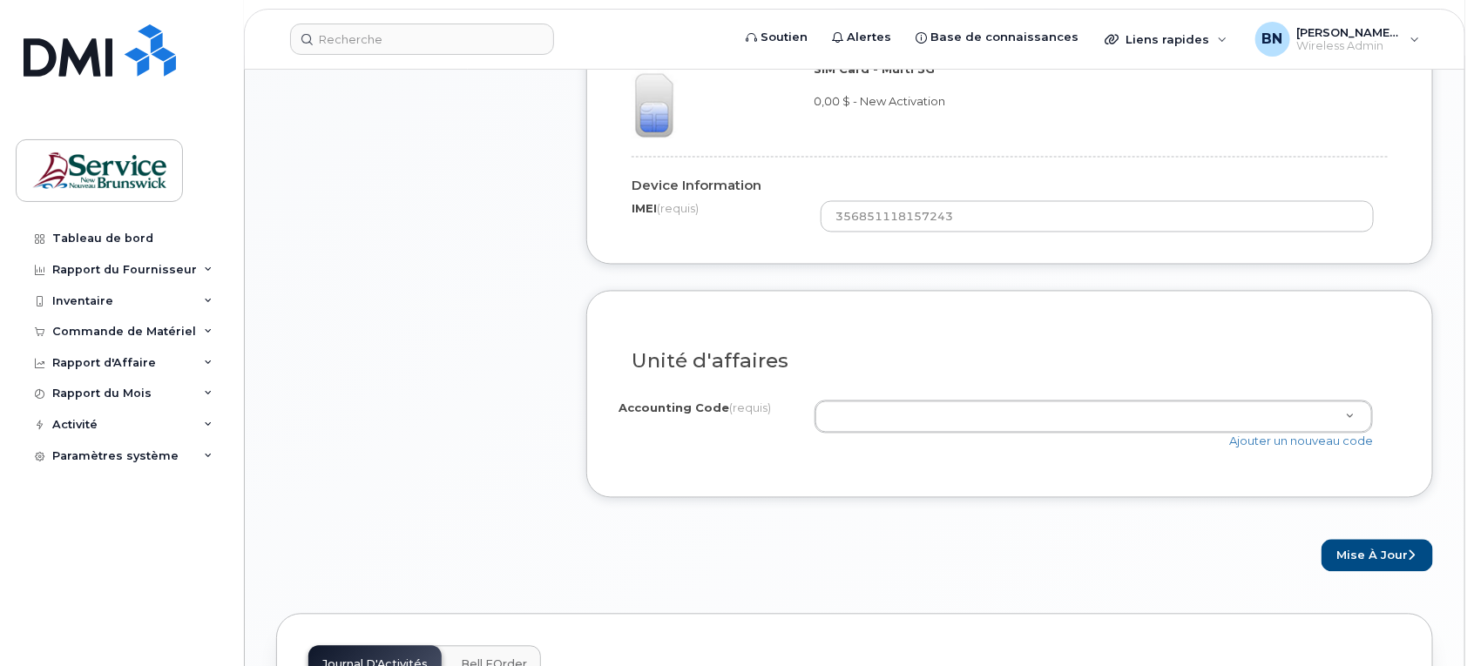
scroll to position [1415, 0]
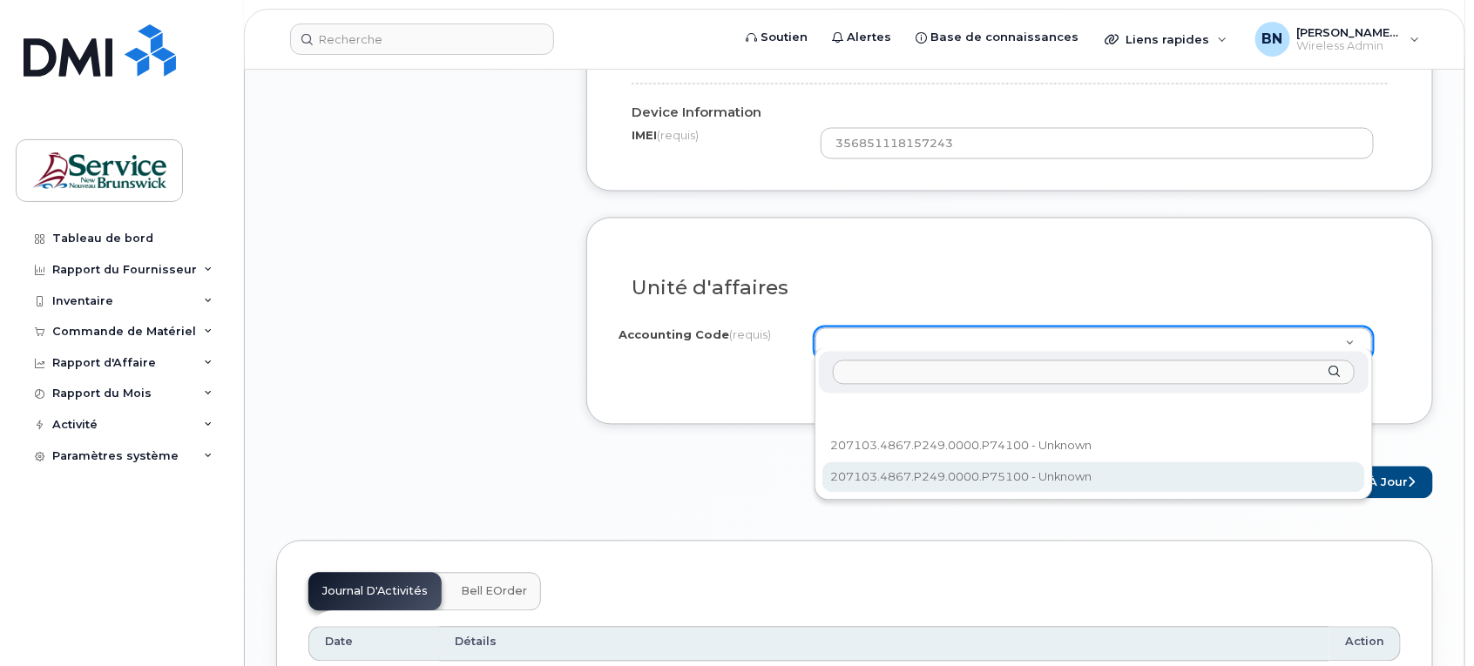
select select "207103.4867.P249.0000.P75100"
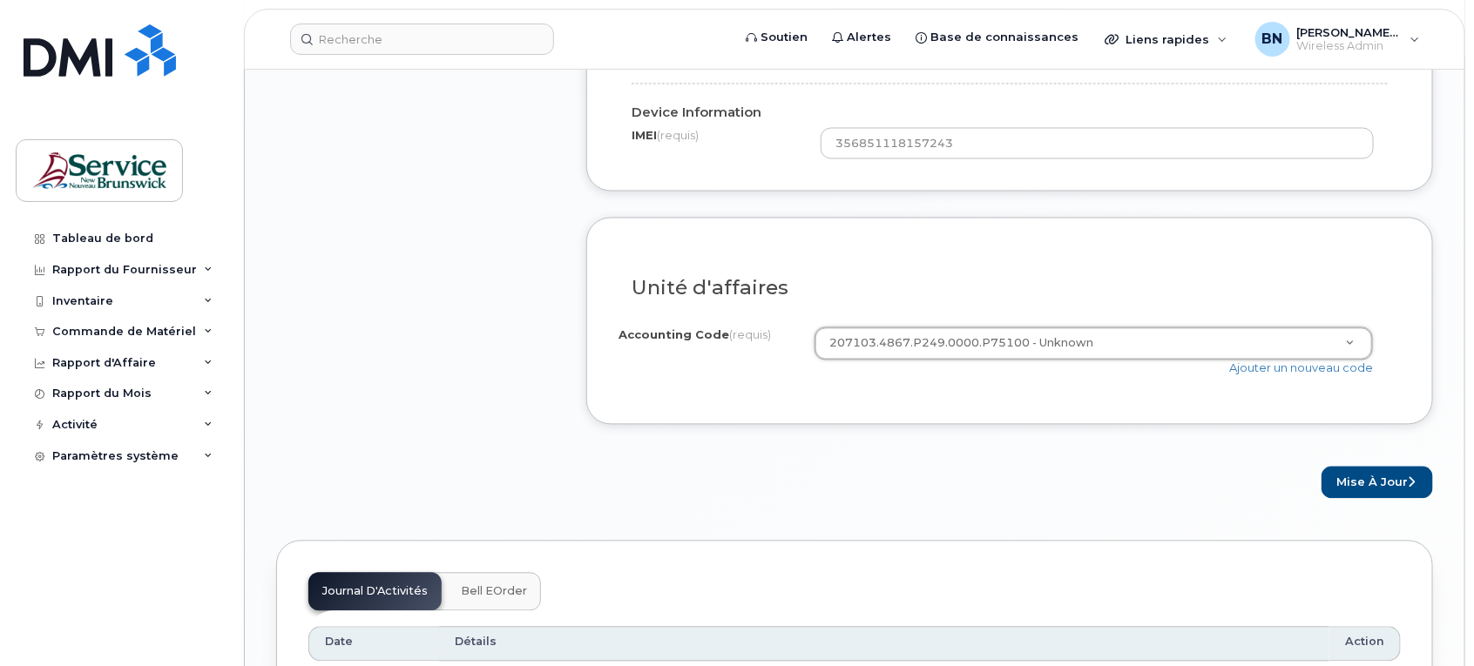
click at [1117, 503] on div "× Partager cette commande Partager ce lien pour autoriser quelqu'un d'autre à c…" at bounding box center [854, 94] width 1157 height 2520
click at [1354, 477] on button "Mise à jour" at bounding box center [1376, 483] width 111 height 32
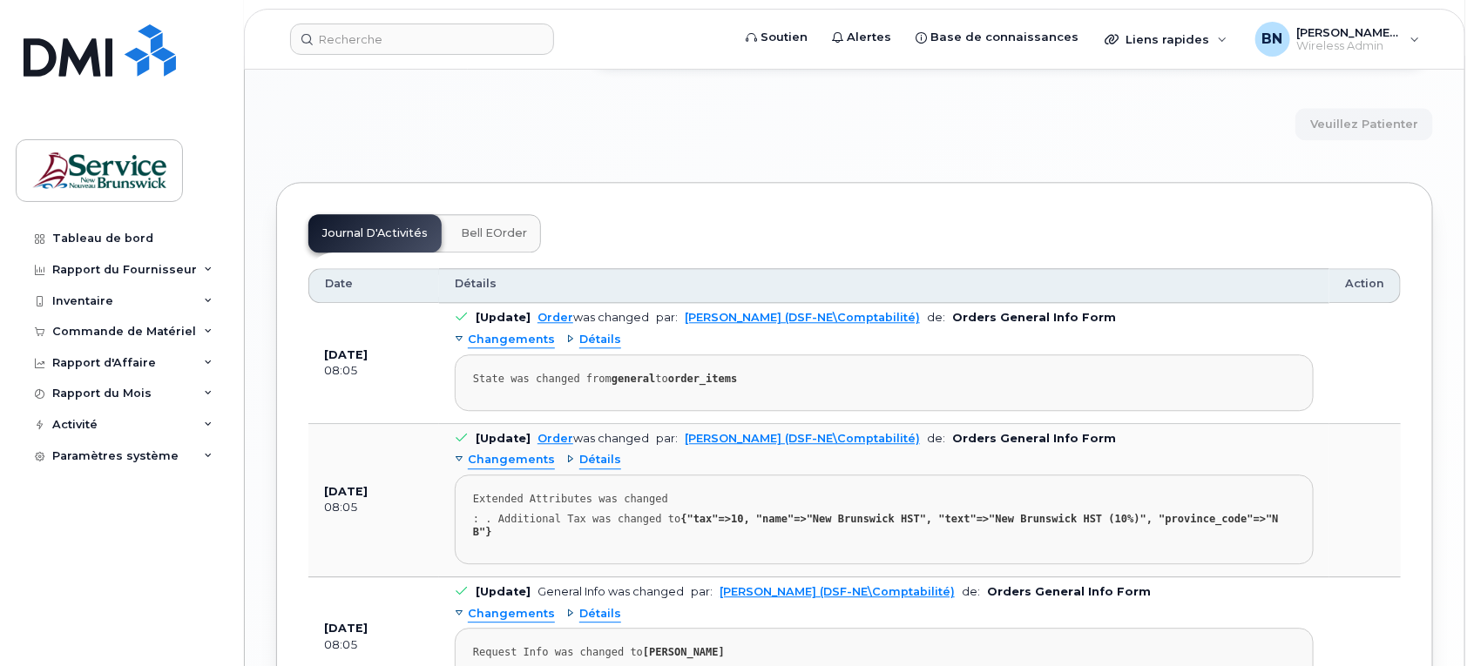
scroll to position [1851, 0]
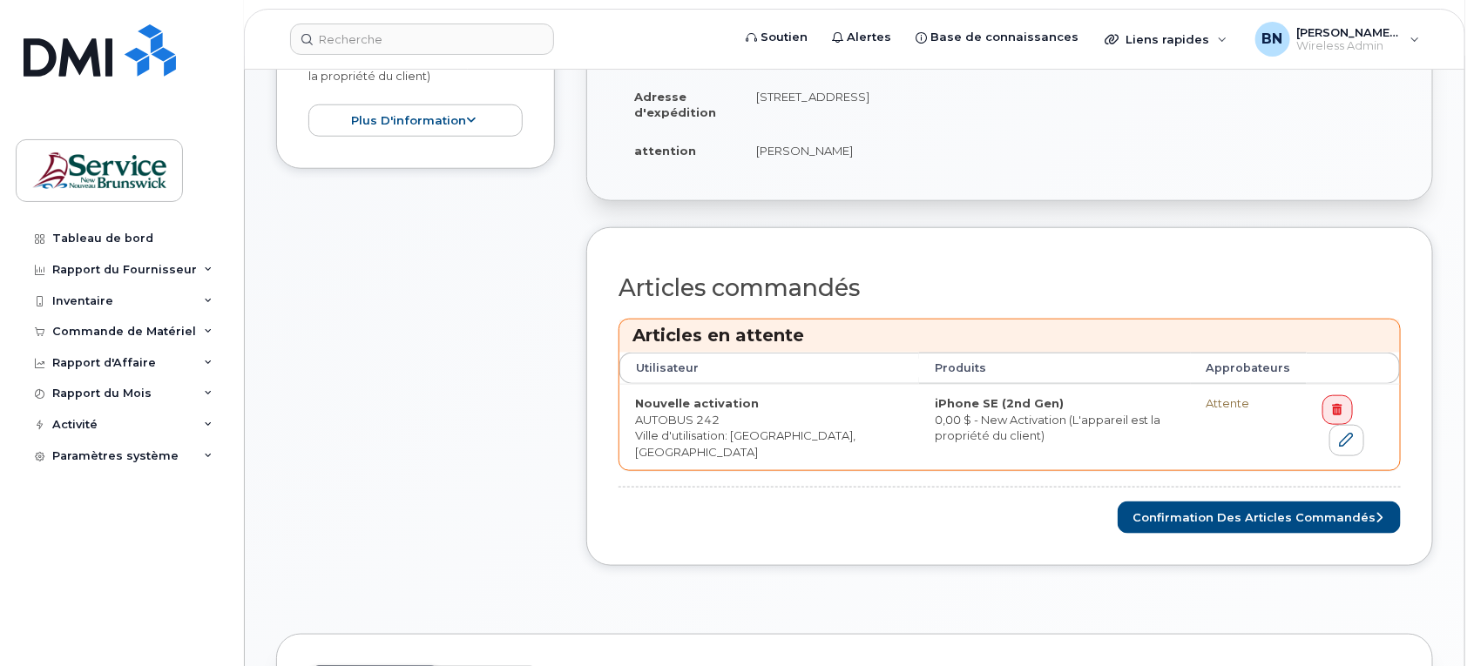
scroll to position [653, 0]
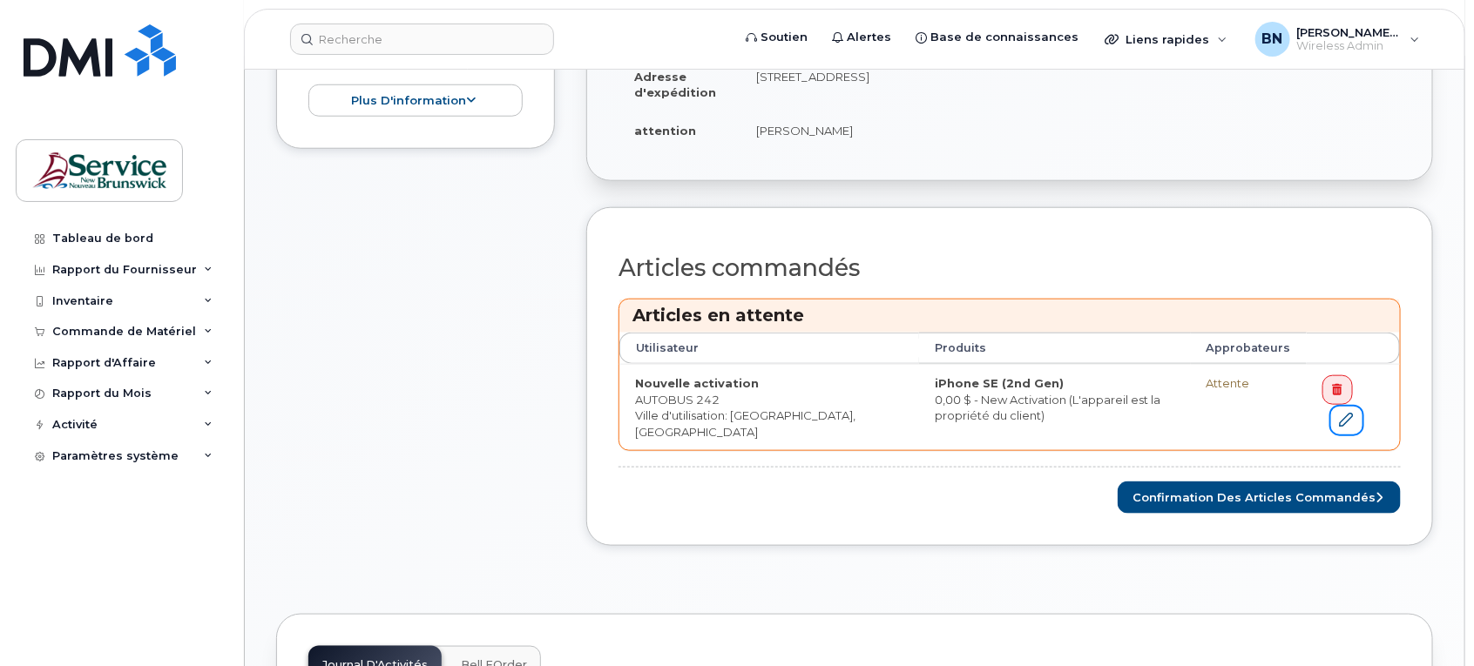
drag, startPoint x: 1335, startPoint y: 409, endPoint x: 964, endPoint y: 512, distance: 385.0
click at [1339, 413] on icon at bounding box center [1346, 420] width 14 height 14
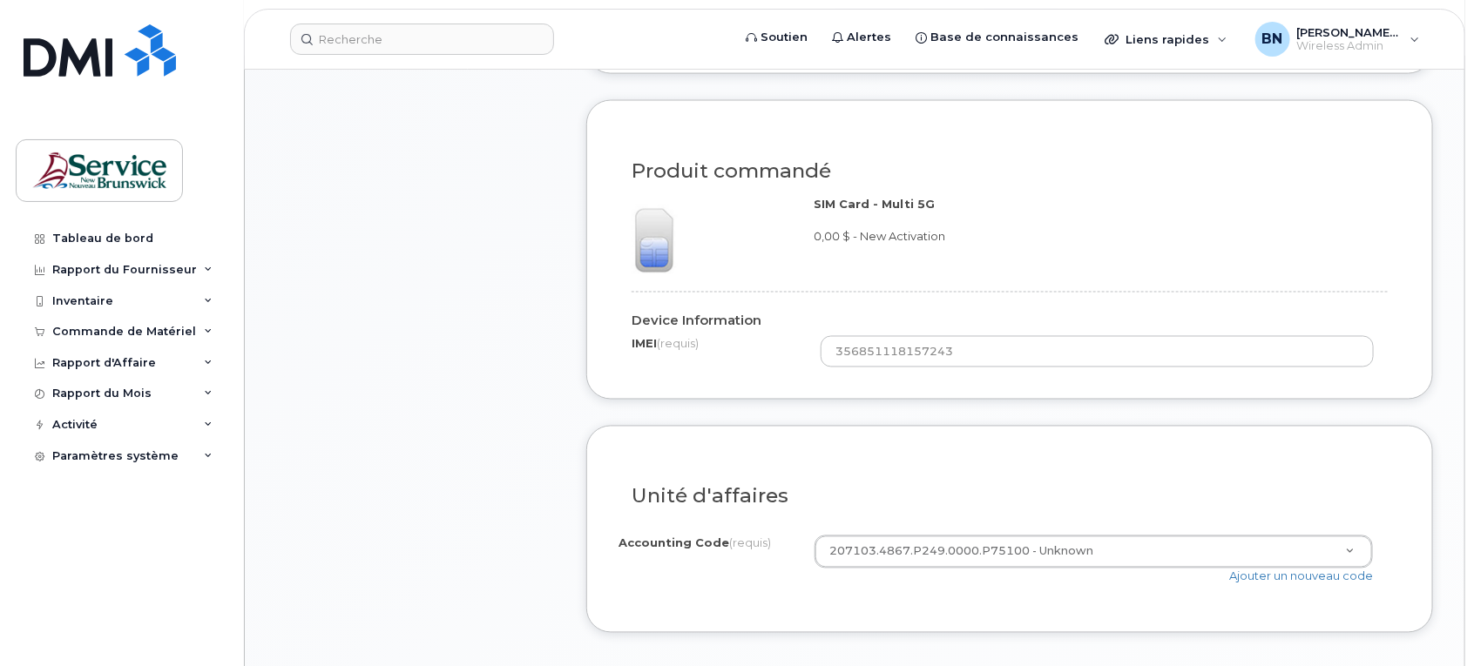
scroll to position [1306, 0]
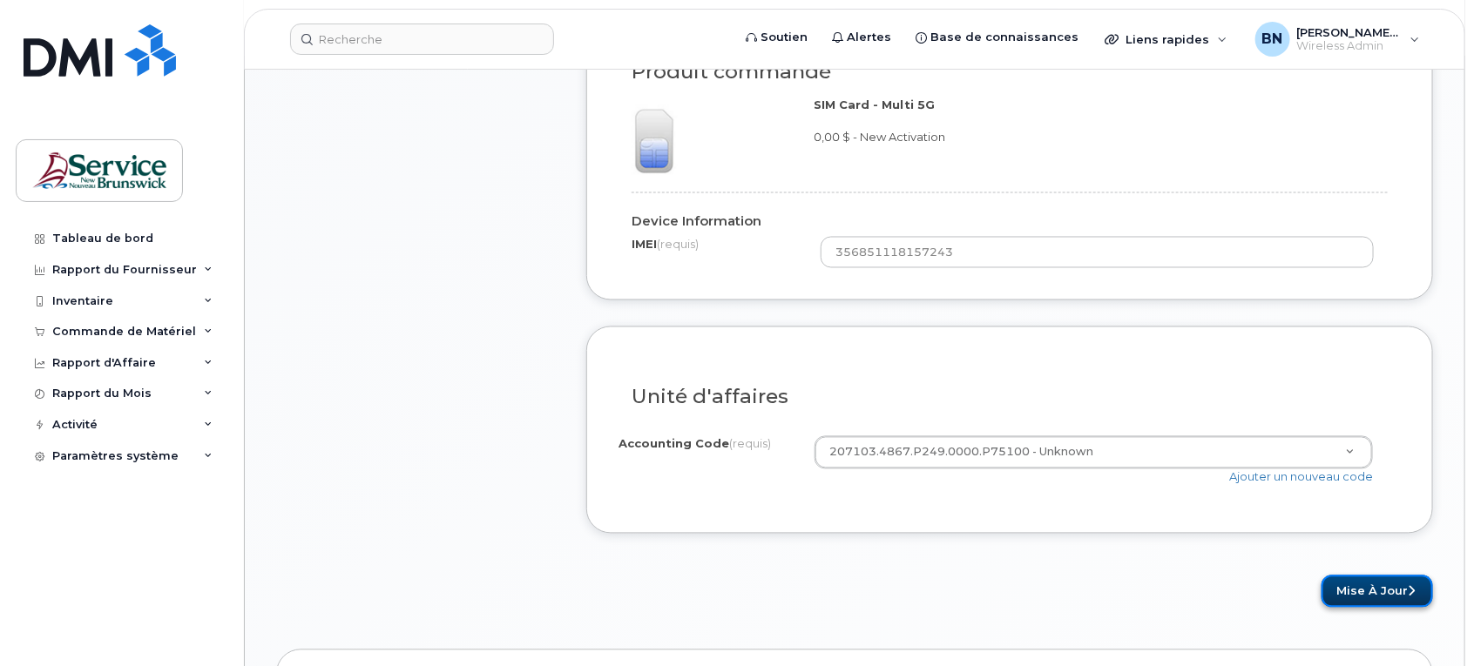
click at [1344, 576] on button "Mise à jour" at bounding box center [1376, 592] width 111 height 32
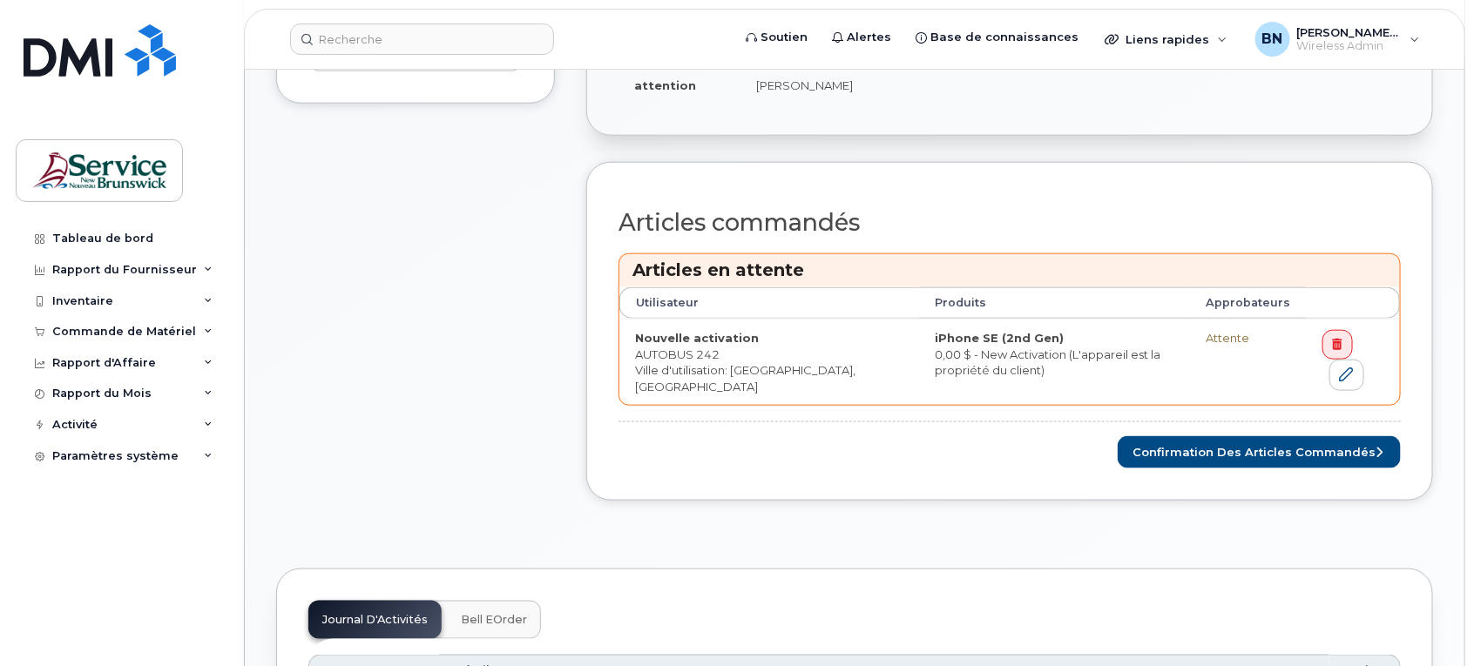
scroll to position [742, 0]
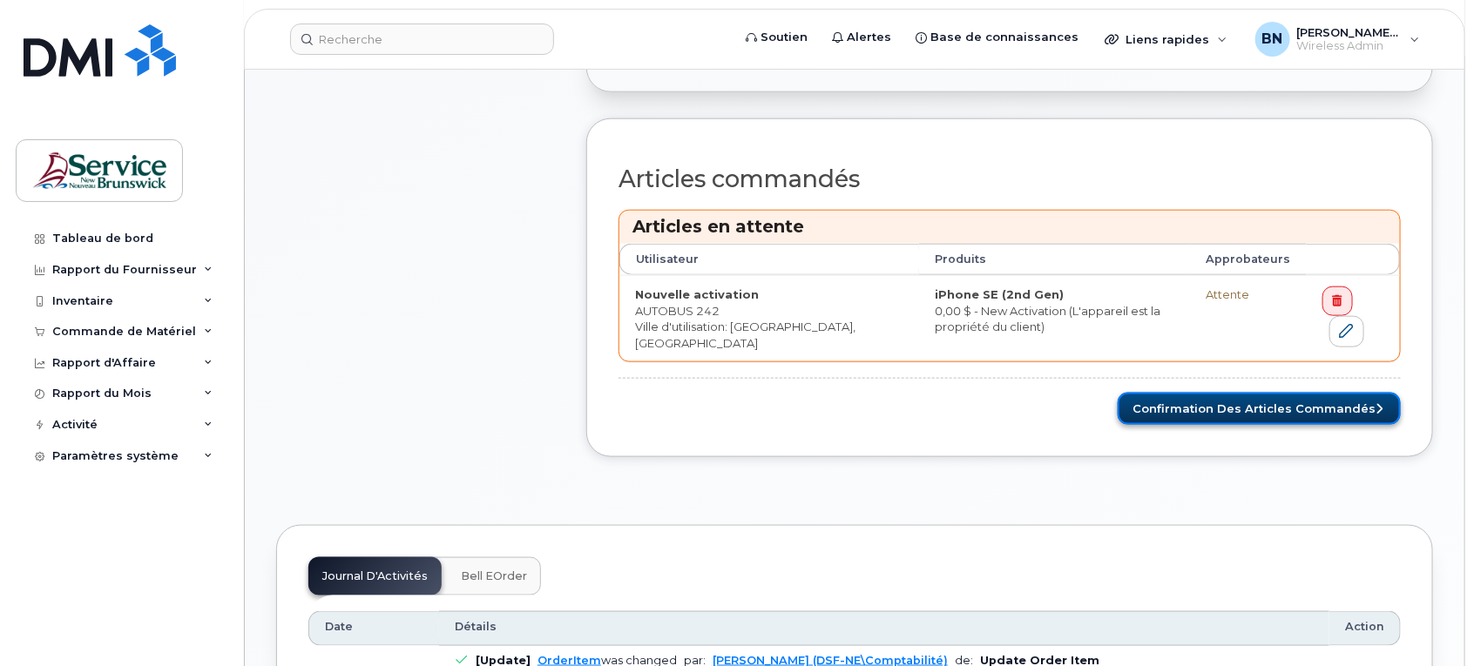
click at [1187, 395] on button "Confirmation des articles commandés" at bounding box center [1258, 409] width 283 height 32
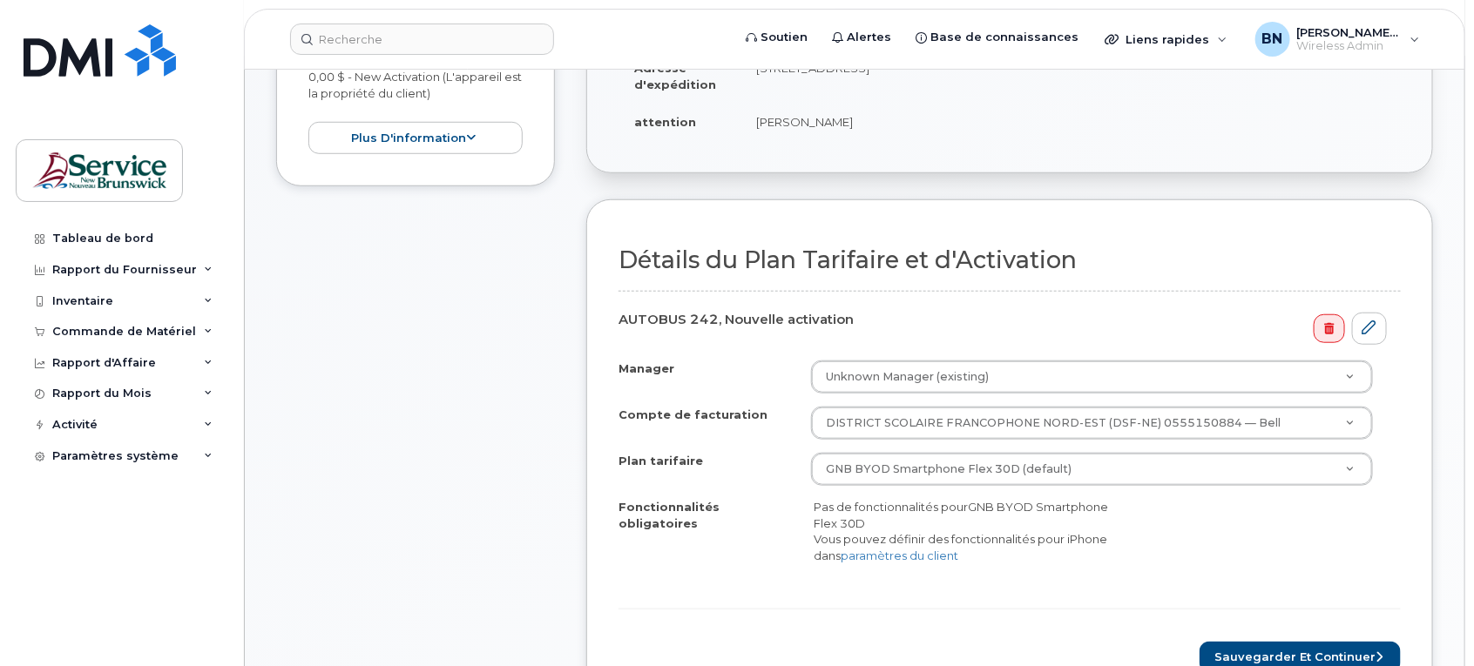
scroll to position [544, 0]
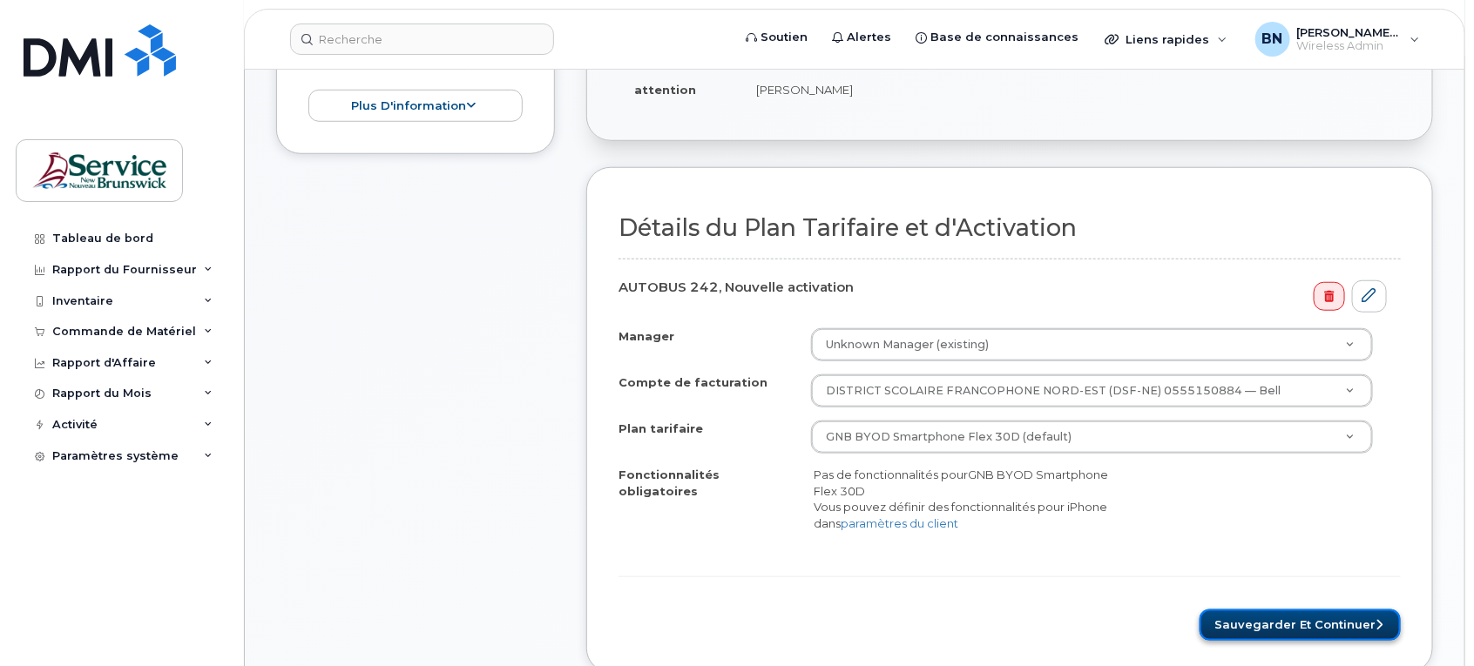
click at [1257, 618] on button "Sauvegarder et continuer" at bounding box center [1299, 626] width 201 height 32
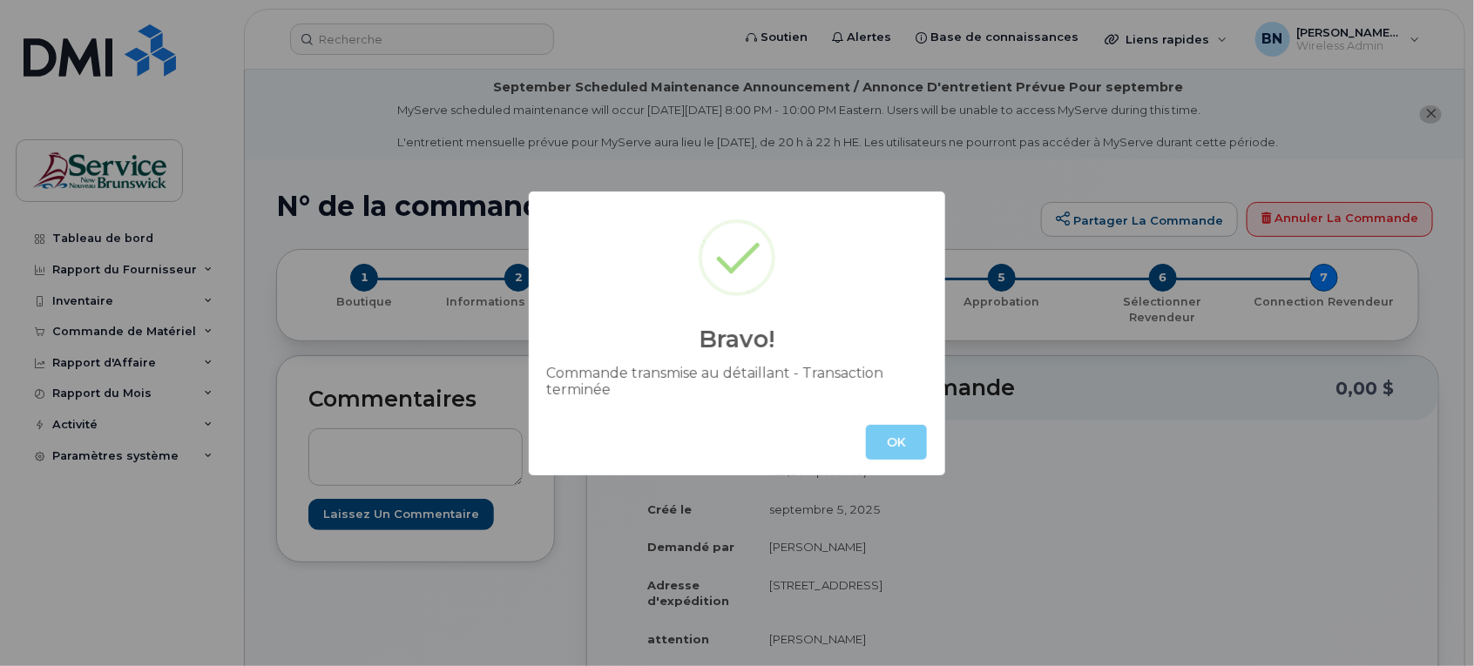
click at [906, 440] on button "OK" at bounding box center [896, 442] width 61 height 35
